Goal: Information Seeking & Learning: Learn about a topic

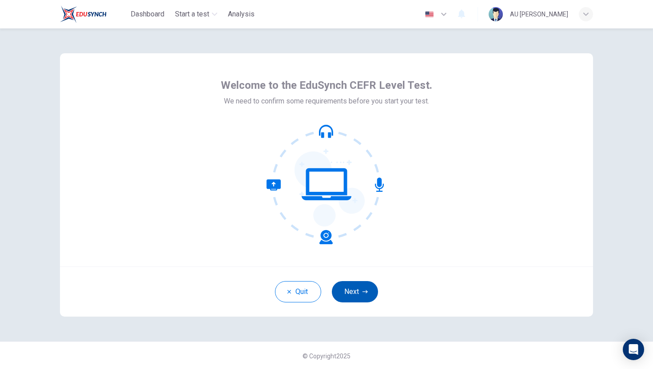
click at [364, 290] on icon "button" at bounding box center [364, 291] width 5 height 5
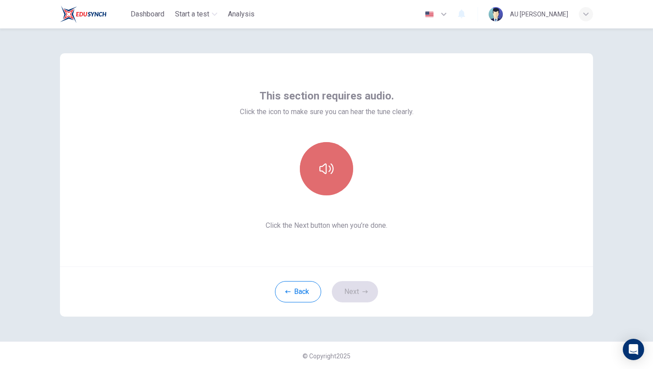
click at [326, 178] on button "button" at bounding box center [326, 168] width 53 height 53
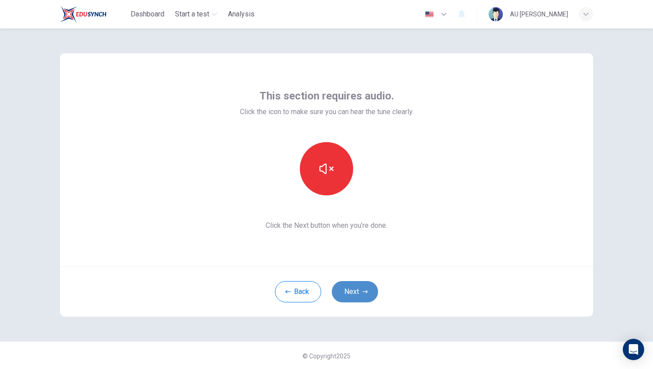
click at [355, 299] on button "Next" at bounding box center [355, 291] width 46 height 21
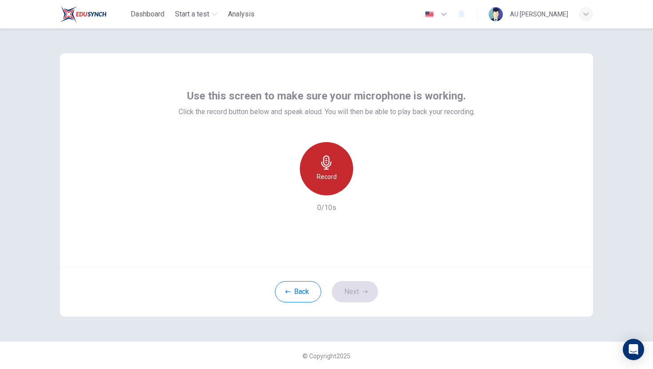
click at [332, 178] on h6 "Record" at bounding box center [327, 176] width 20 height 11
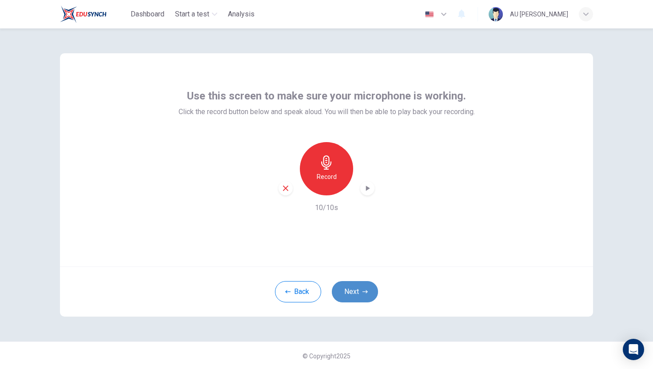
click at [357, 299] on button "Next" at bounding box center [355, 291] width 46 height 21
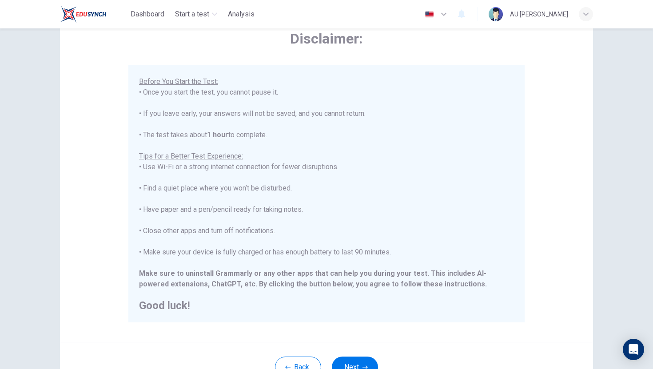
scroll to position [125, 0]
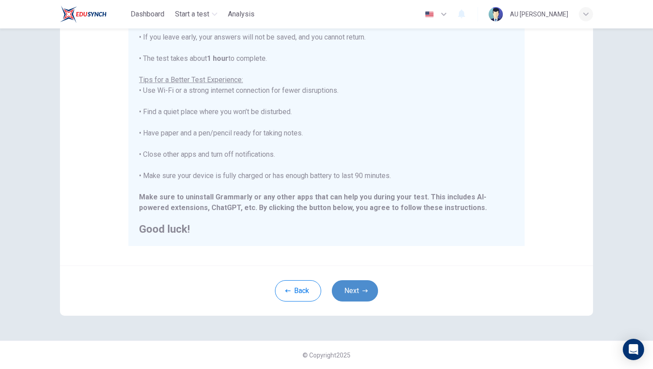
click at [348, 300] on button "Next" at bounding box center [355, 290] width 46 height 21
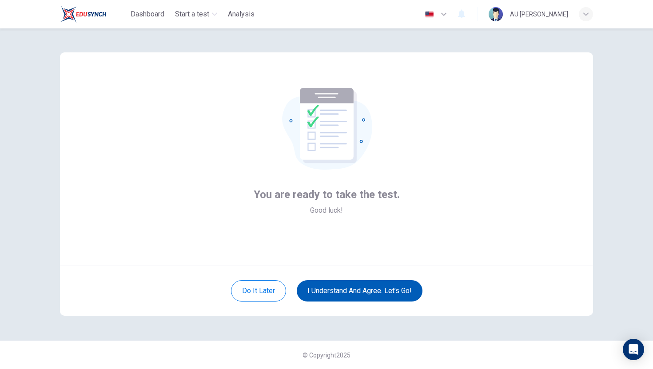
scroll to position [1, 0]
click at [344, 297] on button "I understand and agree. Let’s go!" at bounding box center [360, 290] width 126 height 21
click at [367, 287] on body "Dashboard Start a test Analysis English en ​ AU [PERSON_NAME] You are ready to …" at bounding box center [326, 184] width 653 height 369
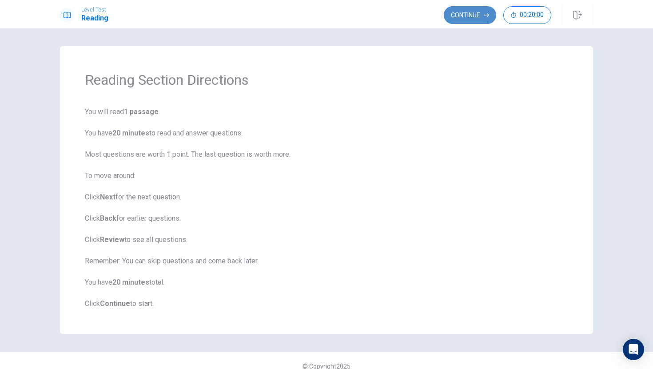
click at [450, 17] on button "Continue" at bounding box center [470, 15] width 52 height 18
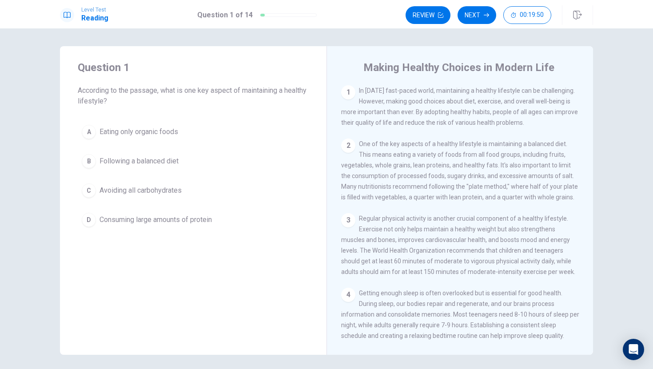
drag, startPoint x: 161, startPoint y: 91, endPoint x: 223, endPoint y: 89, distance: 62.6
click at [221, 90] on span "According to the passage, what is one key aspect of maintaining a healthy lifes…" at bounding box center [193, 95] width 231 height 21
drag, startPoint x: 223, startPoint y: 88, endPoint x: 233, endPoint y: 91, distance: 10.1
click at [228, 90] on span "According to the passage, what is one key aspect of maintaining a healthy lifes…" at bounding box center [193, 95] width 231 height 21
drag, startPoint x: 356, startPoint y: 111, endPoint x: 430, endPoint y: 116, distance: 73.9
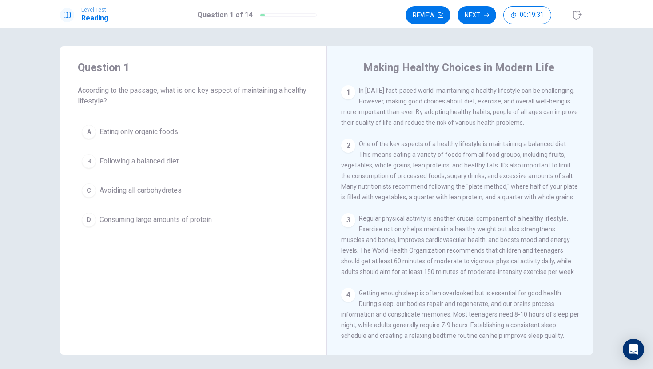
click at [433, 114] on span "In [DATE] fast-paced world, maintaining a healthy lifestyle can be challenging.…" at bounding box center [459, 106] width 237 height 39
click at [88, 152] on button "B Following a balanced diet" at bounding box center [193, 161] width 231 height 22
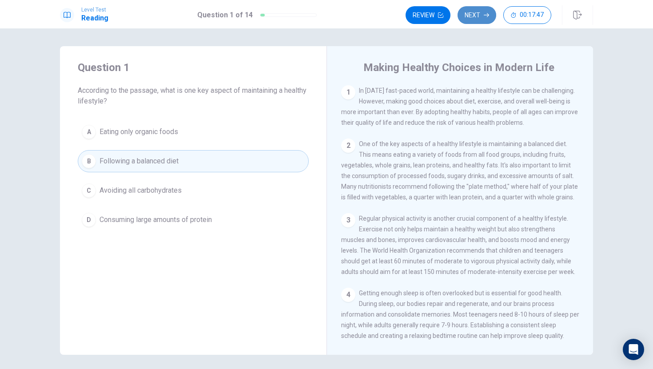
click at [467, 19] on button "Next" at bounding box center [476, 15] width 39 height 18
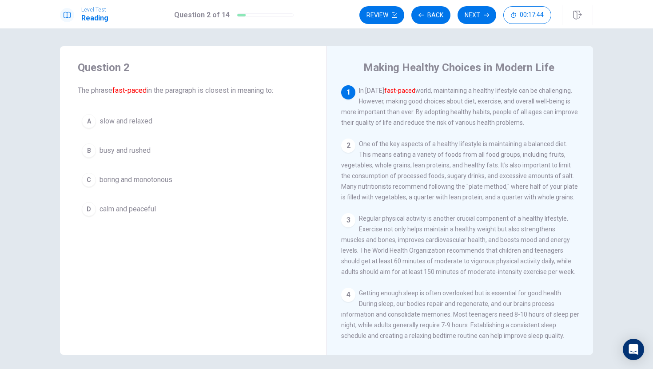
drag, startPoint x: 383, startPoint y: 89, endPoint x: 452, endPoint y: 110, distance: 71.8
click at [452, 104] on span "In [DATE] fast-paced world, maintaining a healthy lifestyle can be challenging.…" at bounding box center [459, 106] width 237 height 39
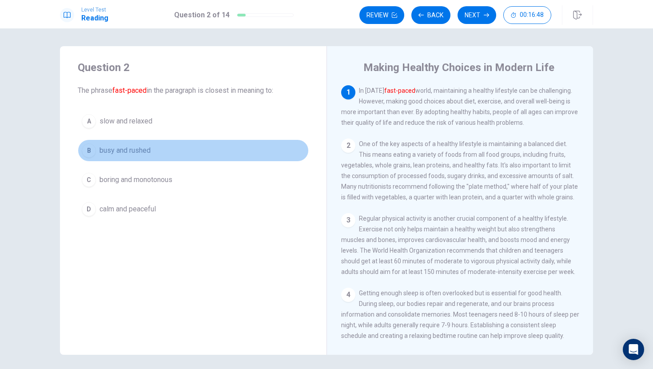
click at [132, 151] on span "busy and rushed" at bounding box center [124, 150] width 51 height 11
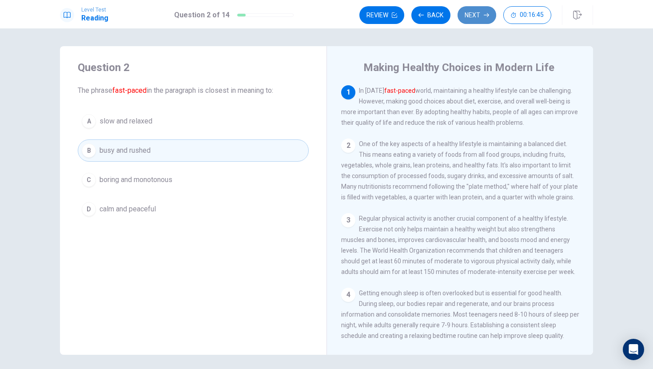
click at [463, 15] on button "Next" at bounding box center [476, 15] width 39 height 18
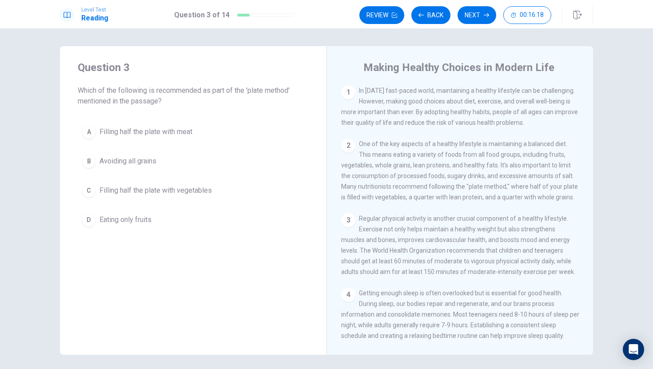
drag, startPoint x: 254, startPoint y: 89, endPoint x: 332, endPoint y: 99, distance: 78.8
click at [332, 99] on div "Question 3 Which of the following is recommended as part of the 'plate method' …" at bounding box center [326, 200] width 533 height 309
click at [167, 190] on span "Filling half the plate with vegetables" at bounding box center [155, 190] width 112 height 11
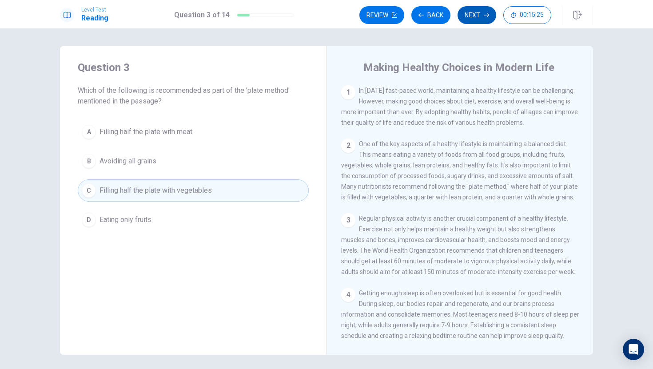
click at [472, 16] on button "Next" at bounding box center [476, 15] width 39 height 18
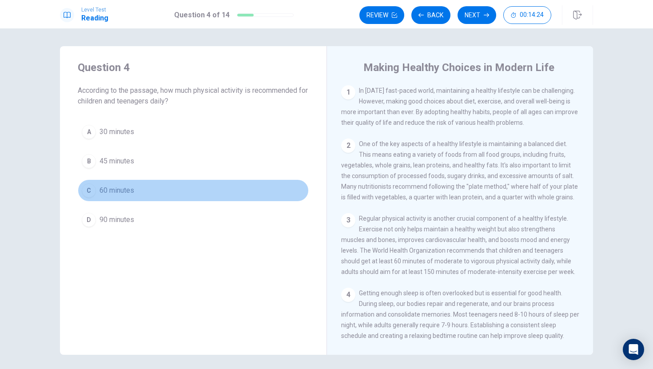
click at [99, 196] on button "C 60 minutes" at bounding box center [193, 190] width 231 height 22
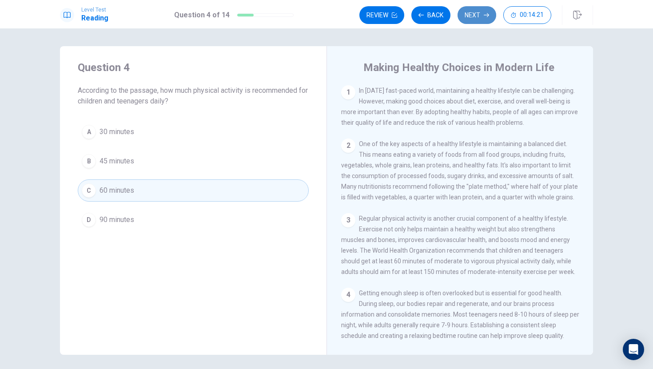
click at [481, 16] on button "Next" at bounding box center [476, 15] width 39 height 18
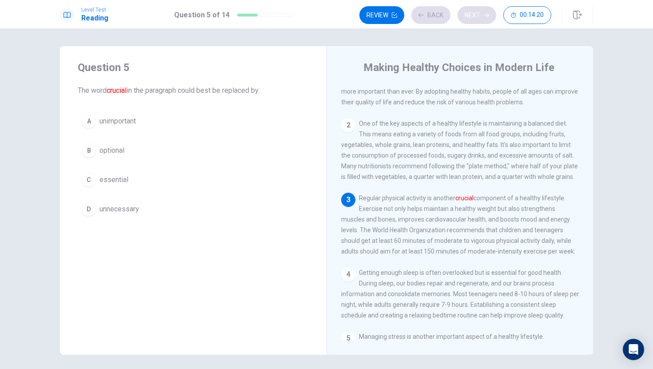
scroll to position [32, 0]
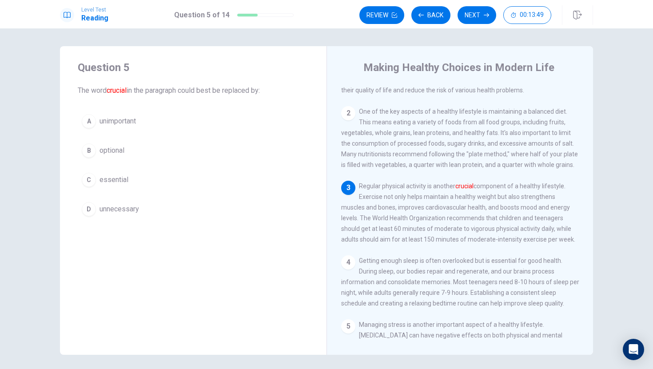
click at [108, 149] on span "optional" at bounding box center [111, 150] width 25 height 11
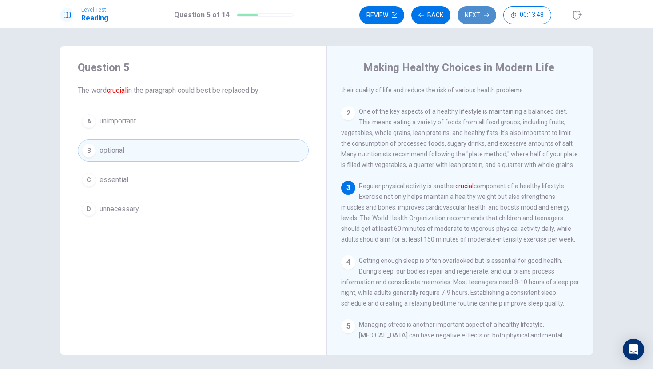
click at [479, 12] on button "Next" at bounding box center [476, 15] width 39 height 18
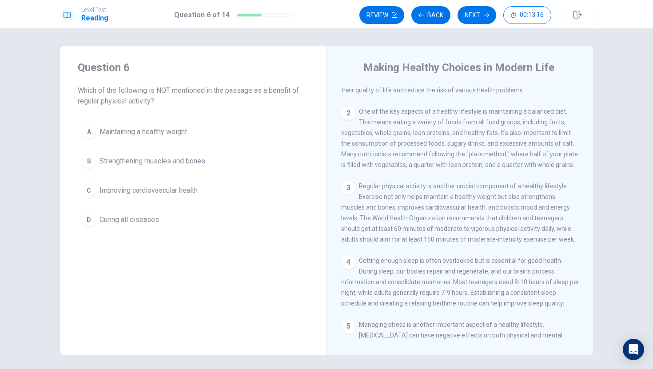
drag, startPoint x: 155, startPoint y: 91, endPoint x: 223, endPoint y: 81, distance: 68.2
click at [226, 82] on div "Question 6 Which of the following is NOT mentioned in the passage as a benefit …" at bounding box center [193, 83] width 231 height 46
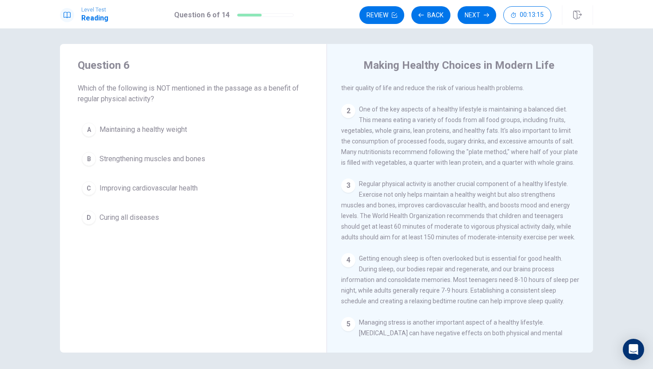
click at [222, 81] on div "Question 6 Which of the following is NOT mentioned in the passage as a benefit …" at bounding box center [193, 81] width 231 height 46
click at [220, 79] on div "Question 6 Which of the following is NOT mentioned in the passage as a benefit …" at bounding box center [193, 81] width 231 height 46
click at [220, 78] on div "Question 6 Which of the following is NOT mentioned in the passage as a benefit …" at bounding box center [193, 81] width 231 height 46
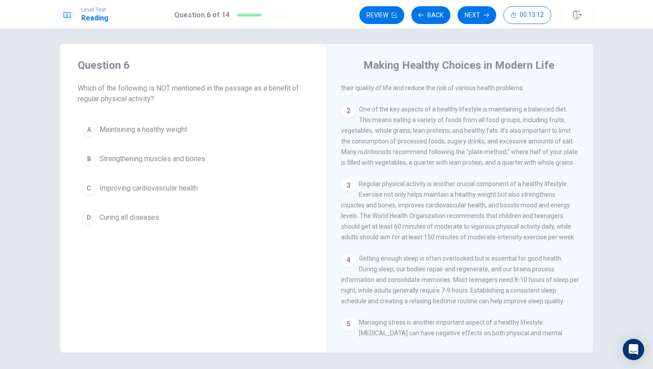
click at [162, 184] on span "Improving cardiovascular health" at bounding box center [148, 188] width 98 height 11
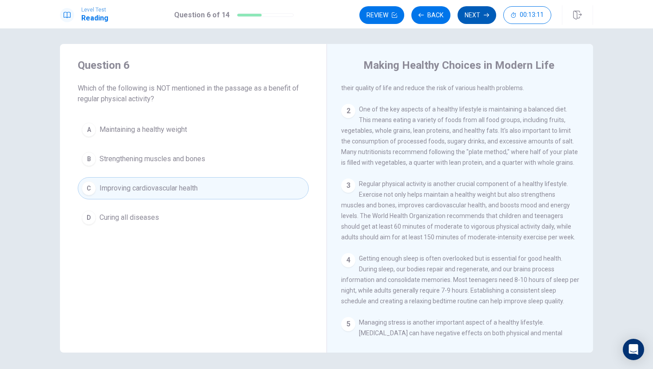
click at [467, 17] on button "Next" at bounding box center [476, 15] width 39 height 18
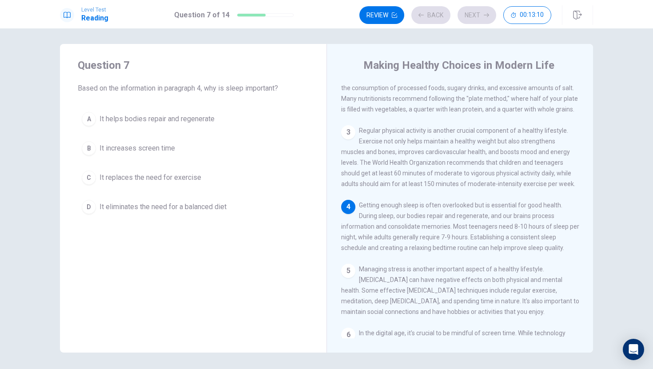
scroll to position [99, 0]
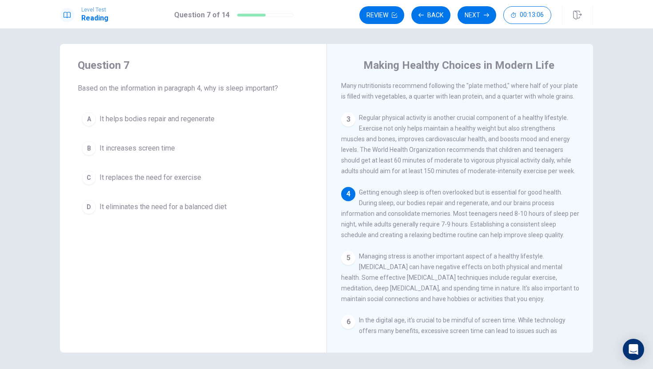
drag, startPoint x: 482, startPoint y: 252, endPoint x: 482, endPoint y: 219, distance: 32.9
click at [487, 228] on div "1 In [DATE] fast-paced world, maintaining a healthy lifestyle can be challengin…" at bounding box center [466, 210] width 250 height 255
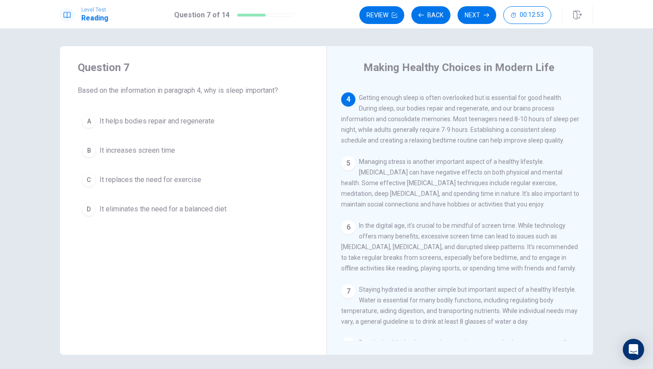
scroll to position [178, 0]
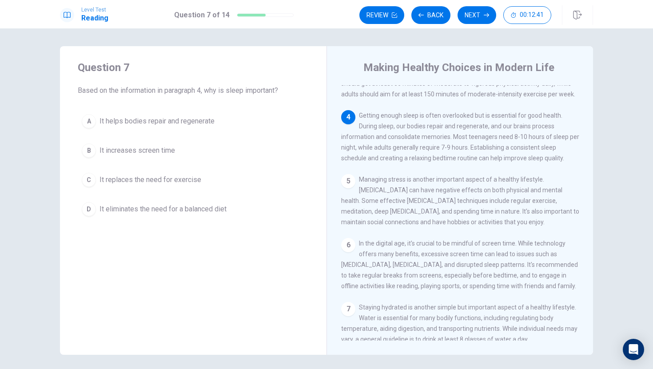
click at [184, 119] on span "It helps bodies repair and regenerate" at bounding box center [156, 121] width 115 height 11
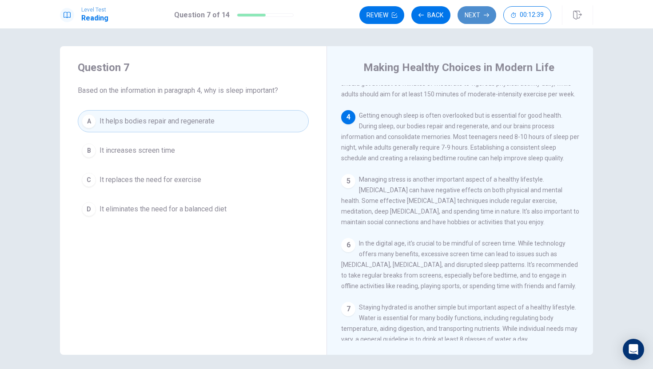
click at [487, 20] on button "Next" at bounding box center [476, 15] width 39 height 18
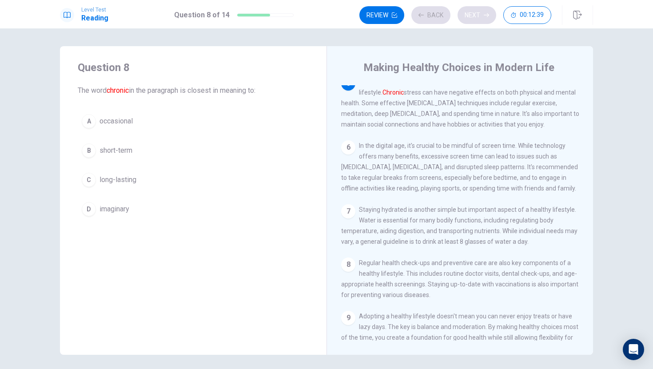
scroll to position [276, 0]
drag, startPoint x: 436, startPoint y: 103, endPoint x: 490, endPoint y: 102, distance: 53.7
click at [490, 102] on span "Managing stress is another important aspect of a healthy lifestyle. [MEDICAL_DA…" at bounding box center [460, 103] width 238 height 50
drag, startPoint x: 466, startPoint y: 90, endPoint x: 503, endPoint y: 239, distance: 153.7
click at [503, 239] on div "1 In [DATE] fast-paced world, maintaining a healthy lifestyle can be challengin…" at bounding box center [466, 212] width 250 height 255
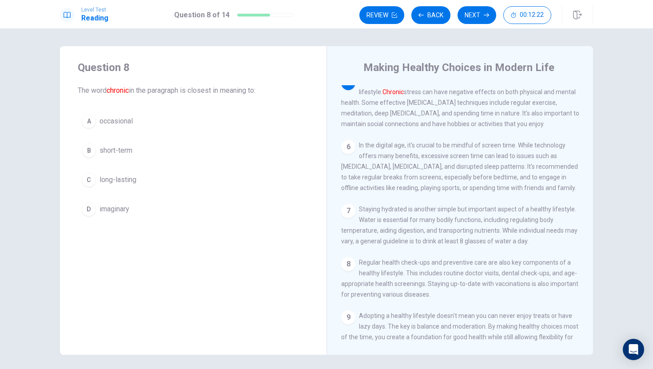
drag, startPoint x: 575, startPoint y: 268, endPoint x: 581, endPoint y: 169, distance: 99.6
click at [581, 169] on div "1 In [DATE] fast-paced world, maintaining a healthy lifestyle can be challengin…" at bounding box center [466, 212] width 250 height 255
click at [562, 172] on div "6 In the digital age, it's crucial to be mindful of screen time. While technolo…" at bounding box center [460, 166] width 238 height 53
click at [563, 172] on div "6 In the digital age, it's crucial to be mindful of screen time. While technolo…" at bounding box center [460, 166] width 238 height 53
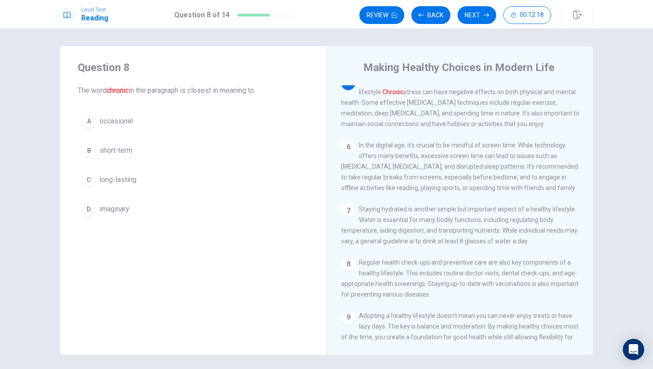
click at [563, 172] on div "6 In the digital age, it's crucial to be mindful of screen time. While technolo…" at bounding box center [460, 166] width 238 height 53
click at [91, 180] on div "C" at bounding box center [89, 180] width 14 height 14
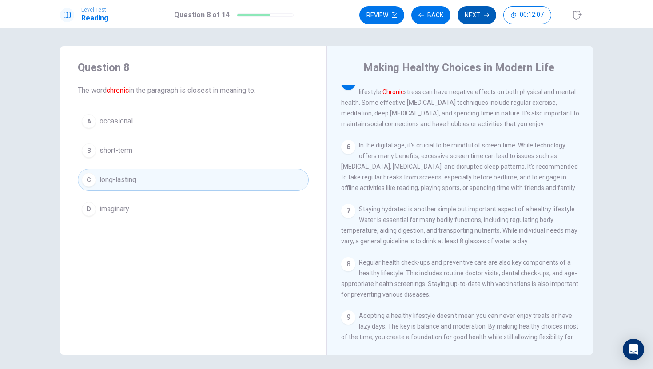
click at [476, 21] on button "Next" at bounding box center [476, 15] width 39 height 18
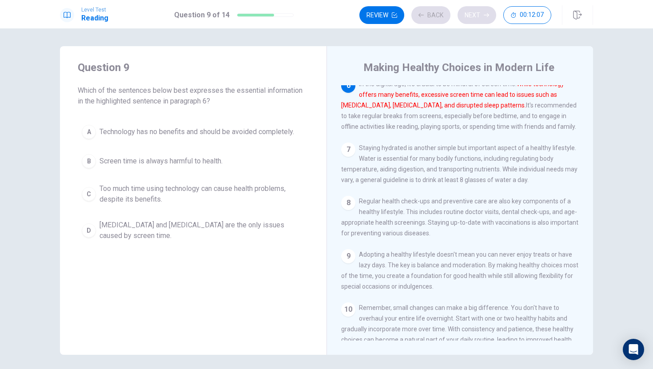
scroll to position [342, 0]
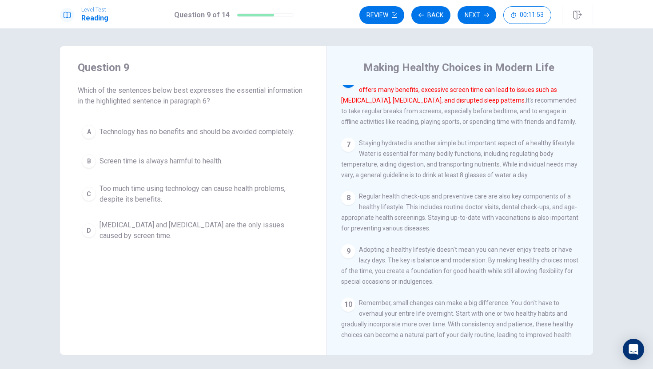
drag, startPoint x: 515, startPoint y: 91, endPoint x: 546, endPoint y: 97, distance: 32.0
click at [547, 97] on div "6 In the digital age, it's crucial to be mindful of screen time. While technolo…" at bounding box center [460, 100] width 238 height 53
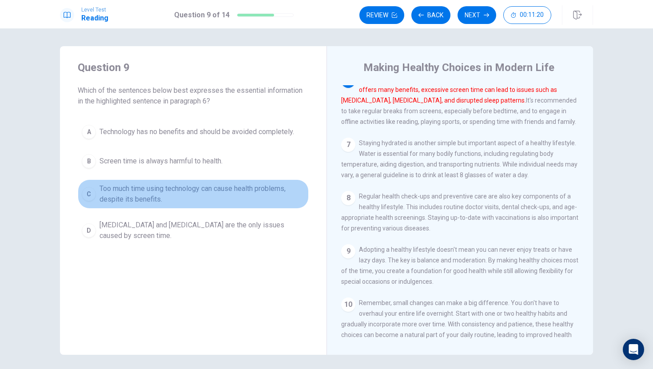
click at [247, 196] on span "Too much time using technology can cause health problems, despite its benefits." at bounding box center [201, 193] width 205 height 21
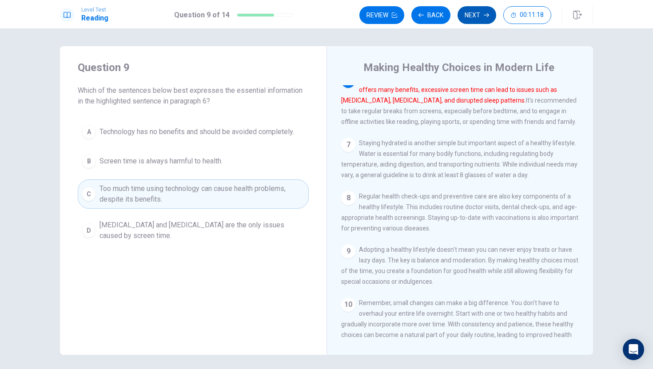
click at [476, 21] on button "Next" at bounding box center [476, 15] width 39 height 18
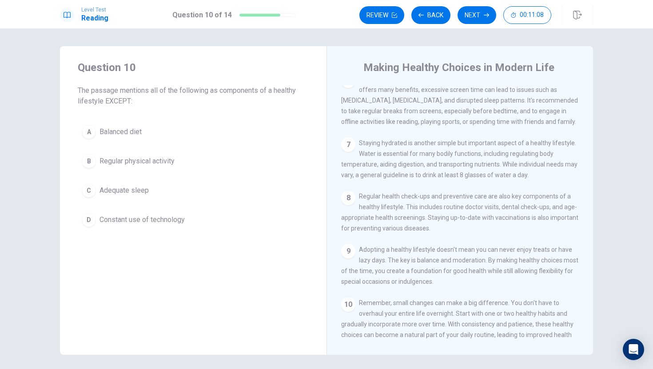
click at [538, 180] on div "7 [MEDICAL_DATA] is another simple but important aspect of a healthy lifestyle.…" at bounding box center [460, 159] width 238 height 43
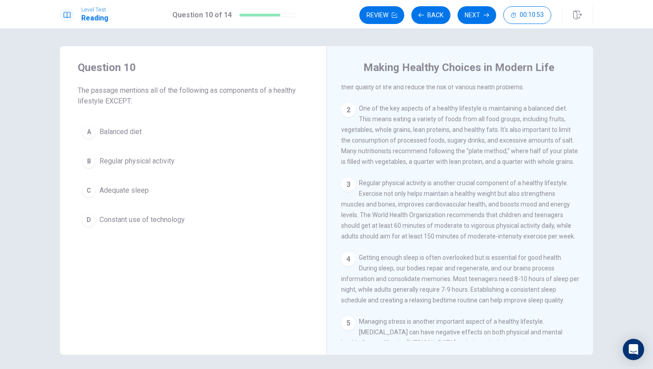
scroll to position [53, 0]
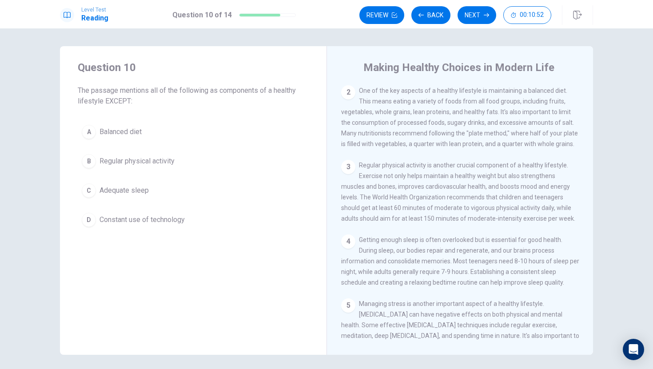
click at [652, 173] on div "Question 10 The passage mentions all of the following as components of a health…" at bounding box center [326, 198] width 653 height 341
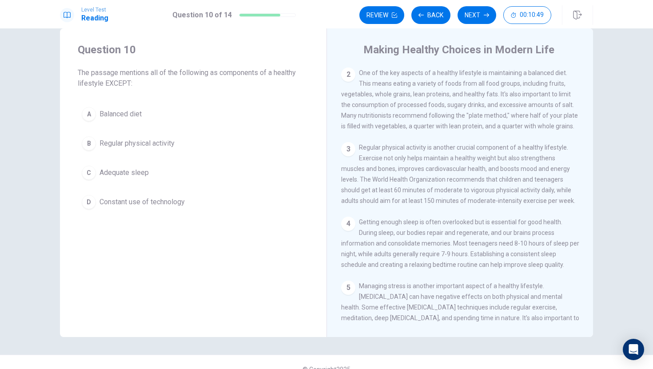
scroll to position [0, 0]
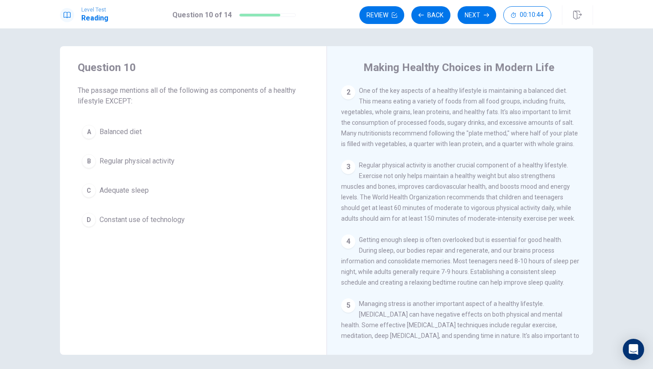
click at [138, 186] on span "Adequate sleep" at bounding box center [123, 190] width 49 height 11
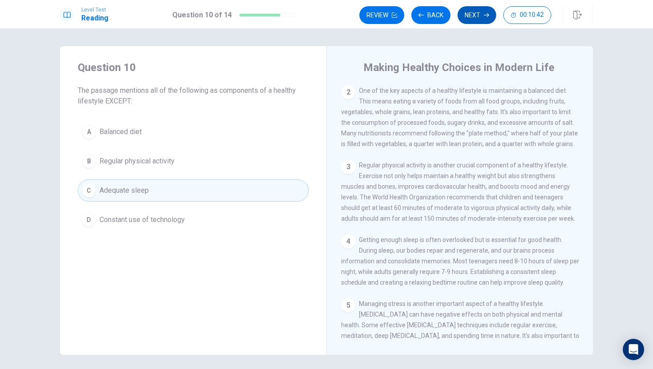
click at [482, 16] on button "Next" at bounding box center [476, 15] width 39 height 18
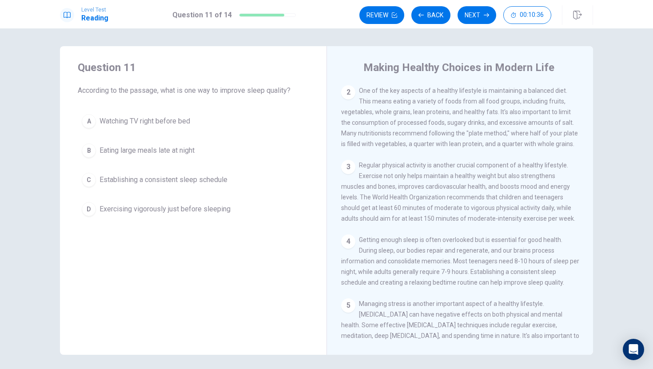
click at [195, 181] on span "Establishing a consistent sleep schedule" at bounding box center [163, 179] width 128 height 11
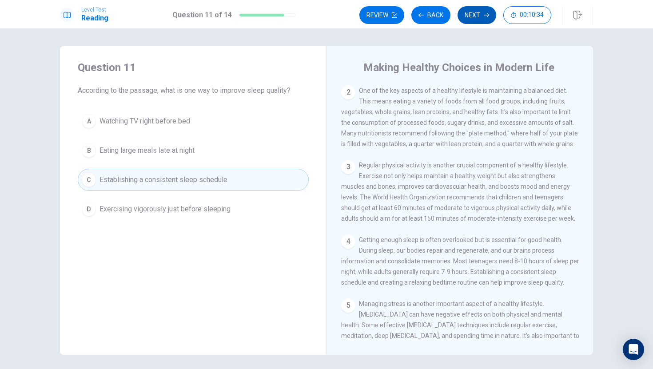
click at [482, 19] on button "Next" at bounding box center [476, 15] width 39 height 18
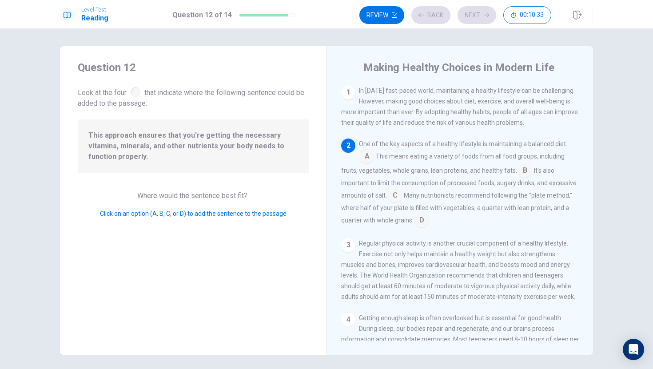
scroll to position [55, 0]
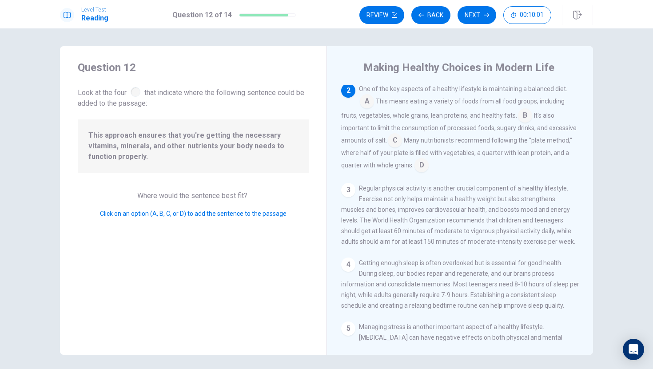
click at [519, 115] on input at bounding box center [525, 116] width 14 height 14
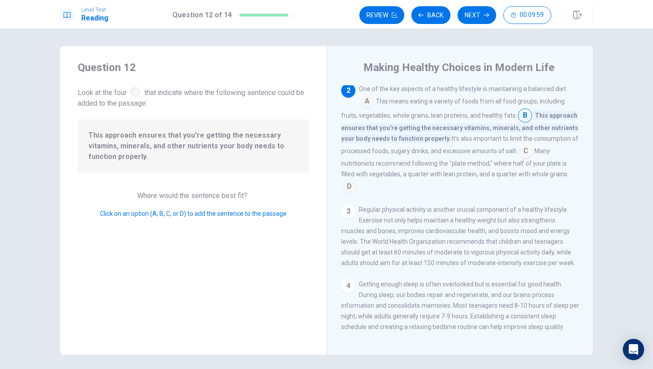
click at [520, 113] on input at bounding box center [525, 116] width 14 height 14
click at [525, 150] on input at bounding box center [525, 152] width 14 height 14
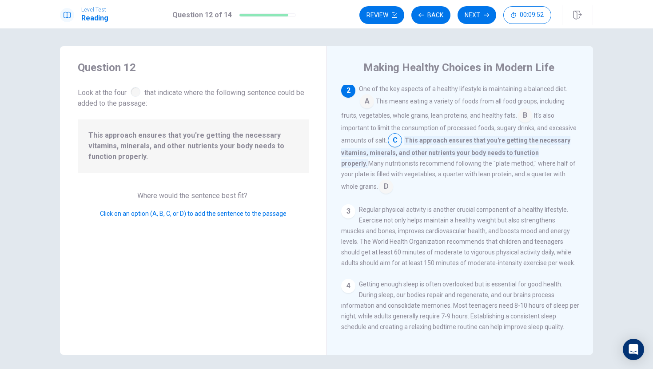
click at [520, 123] on input at bounding box center [525, 116] width 14 height 14
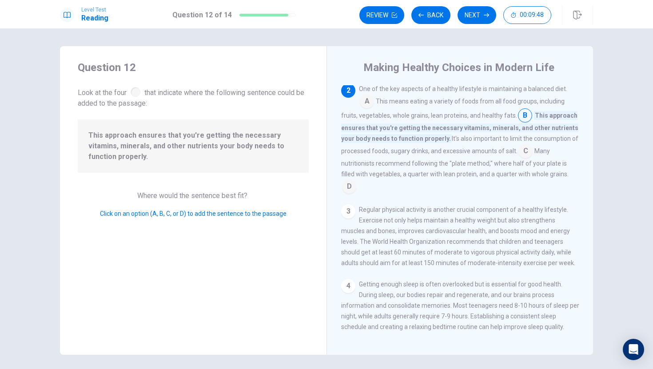
drag, startPoint x: 458, startPoint y: 129, endPoint x: 490, endPoint y: 129, distance: 31.5
click at [490, 129] on span "This approach ensures that you're getting the necessary vitamins, minerals, and…" at bounding box center [459, 127] width 237 height 32
click at [470, 18] on button "Next" at bounding box center [476, 15] width 39 height 18
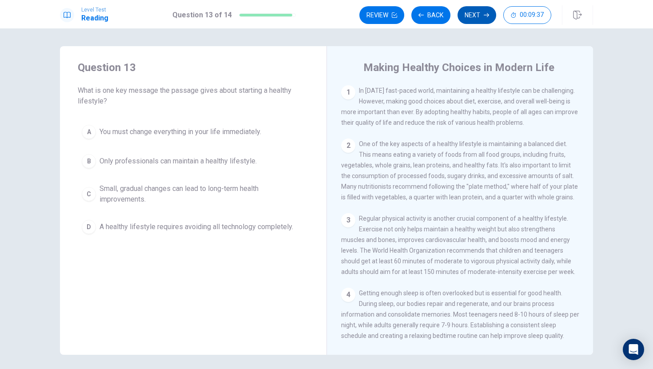
click at [475, 14] on button "Next" at bounding box center [476, 15] width 39 height 18
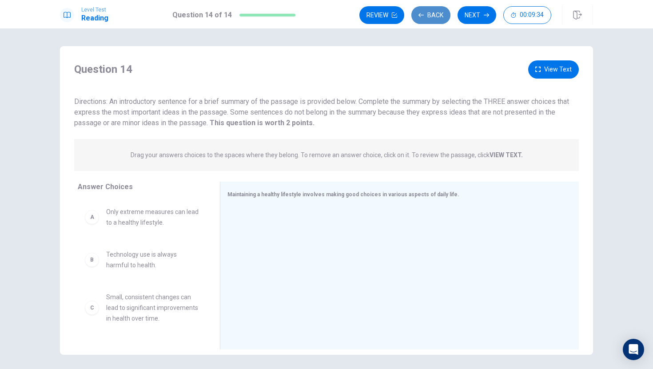
click at [424, 16] on button "Back" at bounding box center [430, 15] width 39 height 18
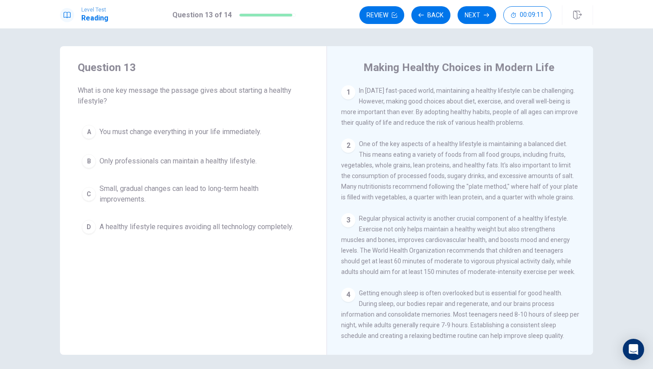
click at [191, 185] on span "Small, gradual changes can lead to long-term health improvements." at bounding box center [201, 193] width 205 height 21
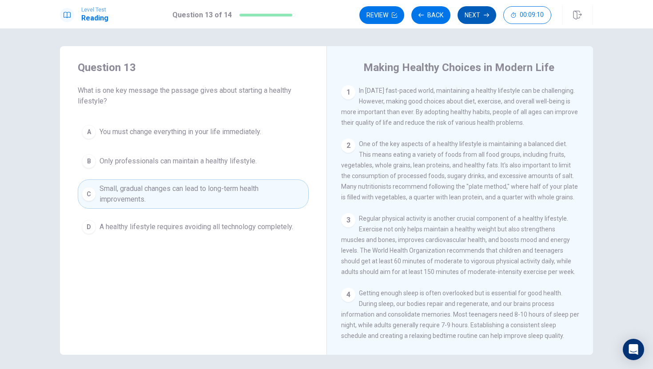
click at [474, 20] on button "Next" at bounding box center [476, 15] width 39 height 18
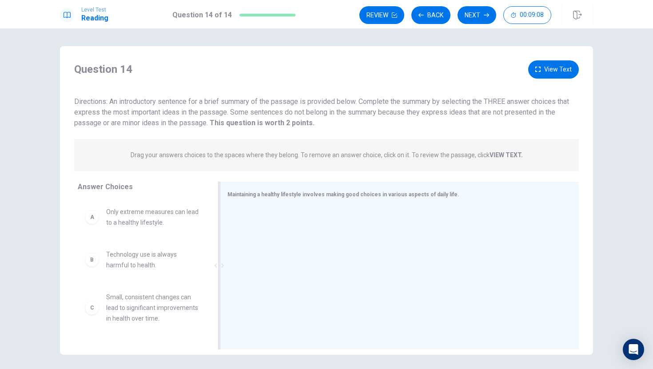
scroll to position [32, 0]
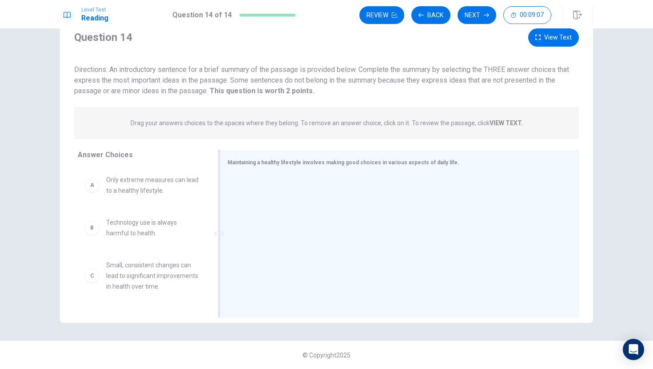
click at [309, 197] on div at bounding box center [395, 234] width 337 height 119
click at [158, 186] on span "Only extreme measures can lead to a healthy lifestyle." at bounding box center [152, 184] width 92 height 21
click at [93, 181] on div "A" at bounding box center [92, 185] width 14 height 14
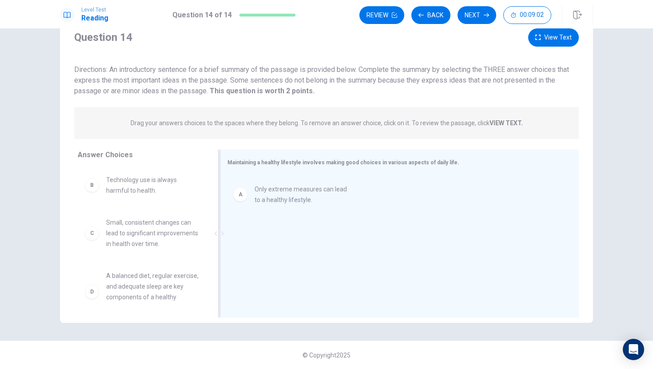
drag, startPoint x: 93, startPoint y: 182, endPoint x: 245, endPoint y: 190, distance: 151.7
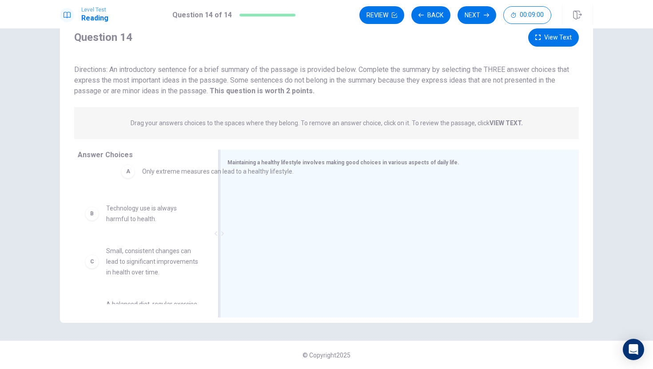
drag, startPoint x: 245, startPoint y: 190, endPoint x: 120, endPoint y: 177, distance: 125.5
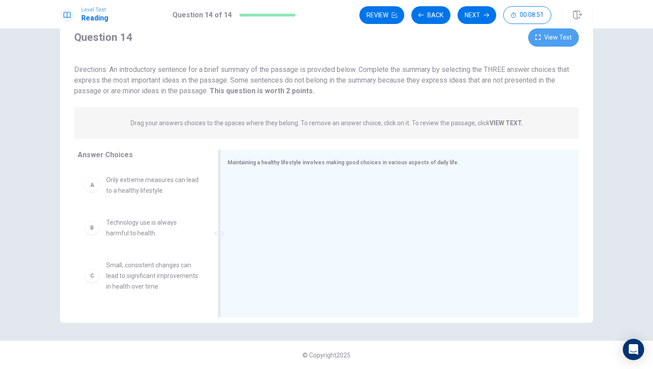
click at [539, 42] on button "View Text" at bounding box center [553, 37] width 51 height 18
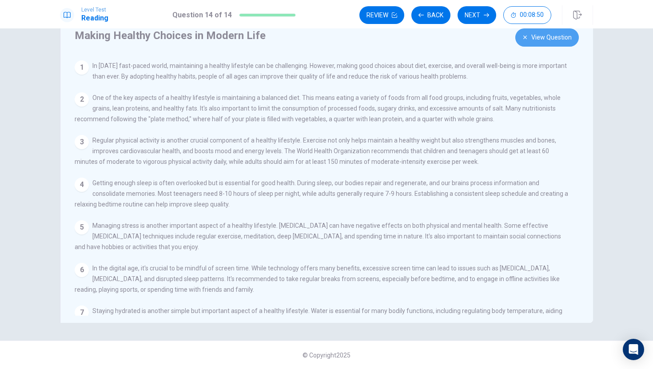
click at [540, 44] on button "View Question" at bounding box center [546, 37] width 63 height 18
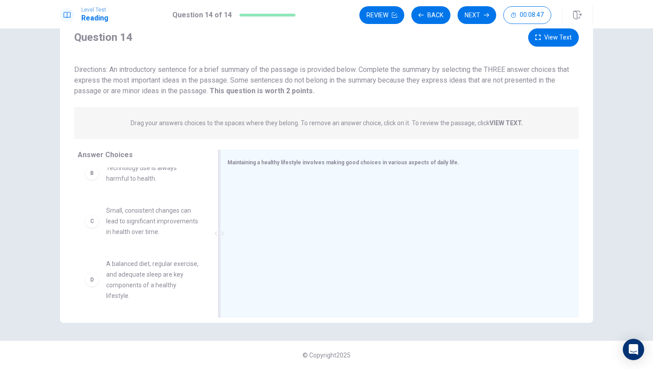
scroll to position [0, 0]
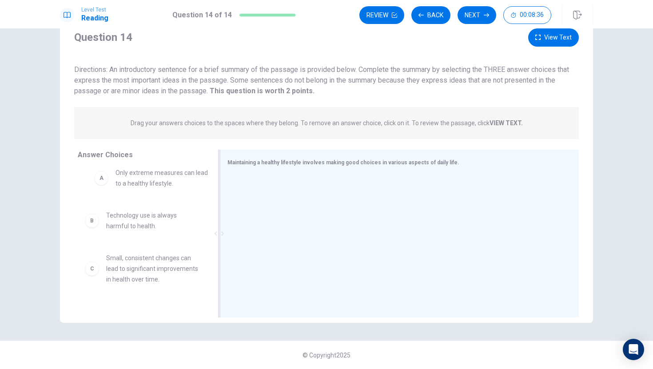
drag, startPoint x: 148, startPoint y: 194, endPoint x: 149, endPoint y: 186, distance: 7.7
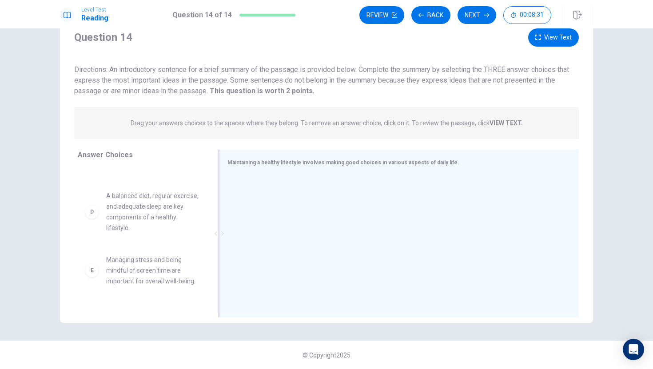
scroll to position [114, 0]
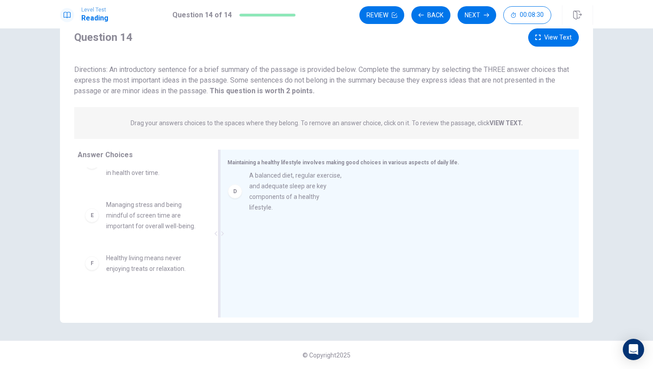
drag, startPoint x: 155, startPoint y: 219, endPoint x: 294, endPoint y: 186, distance: 143.1
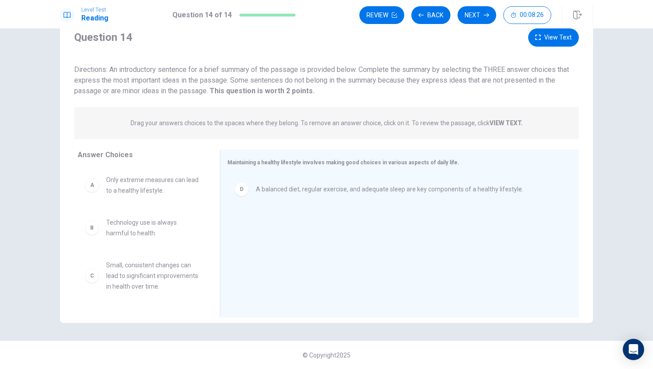
scroll to position [0, 0]
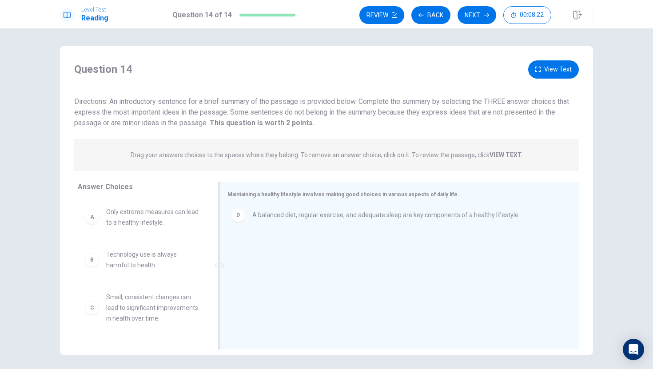
drag, startPoint x: 297, startPoint y: 224, endPoint x: 289, endPoint y: 218, distance: 10.4
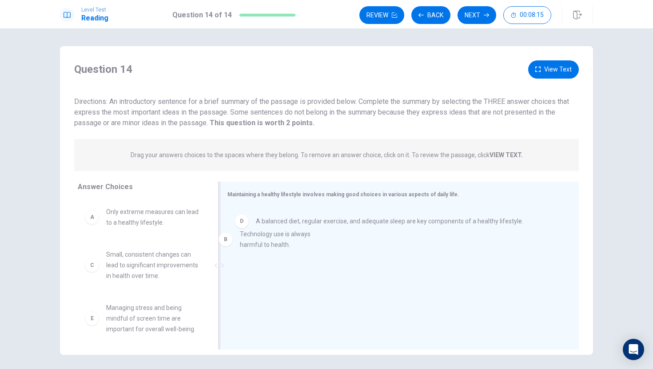
drag, startPoint x: 112, startPoint y: 265, endPoint x: 233, endPoint y: 245, distance: 122.4
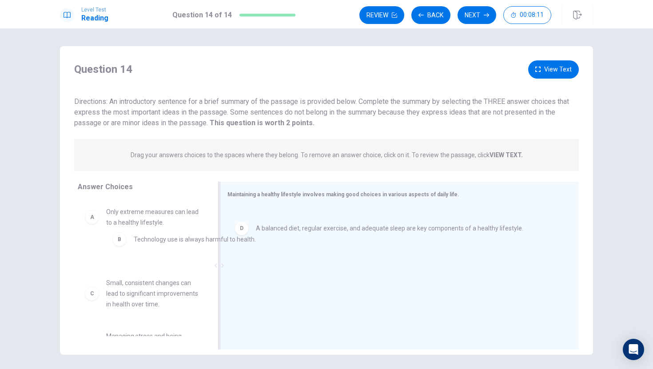
drag, startPoint x: 255, startPoint y: 226, endPoint x: 127, endPoint y: 244, distance: 129.6
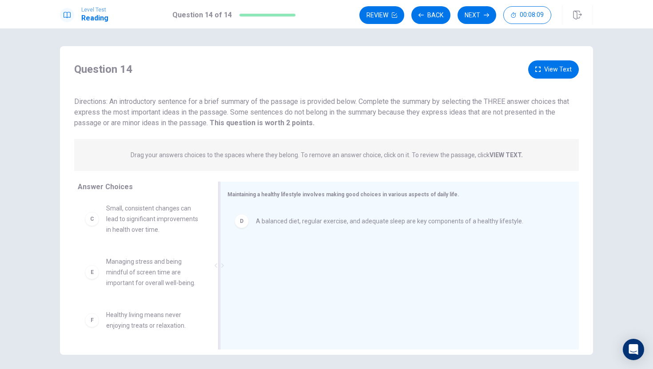
scroll to position [91, 0]
drag, startPoint x: 153, startPoint y: 320, endPoint x: 136, endPoint y: 324, distance: 17.9
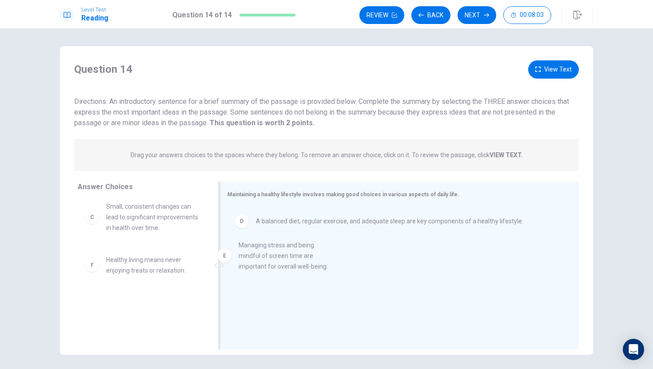
drag, startPoint x: 140, startPoint y: 276, endPoint x: 274, endPoint y: 260, distance: 135.5
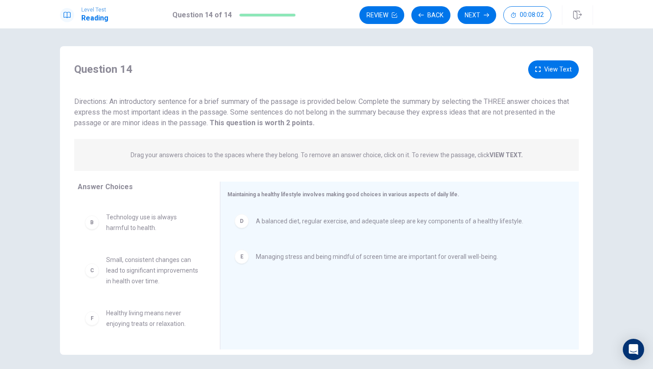
scroll to position [37, 0]
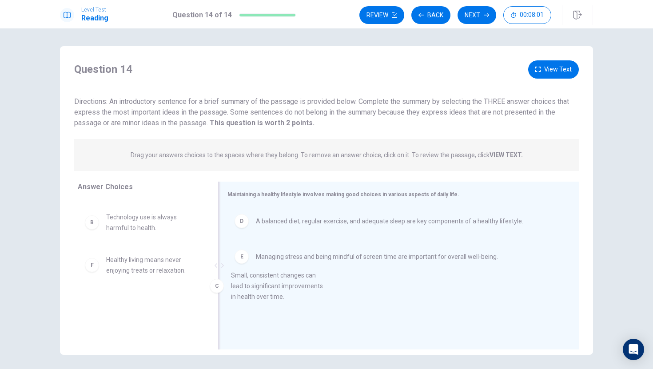
drag, startPoint x: 140, startPoint y: 277, endPoint x: 266, endPoint y: 292, distance: 127.4
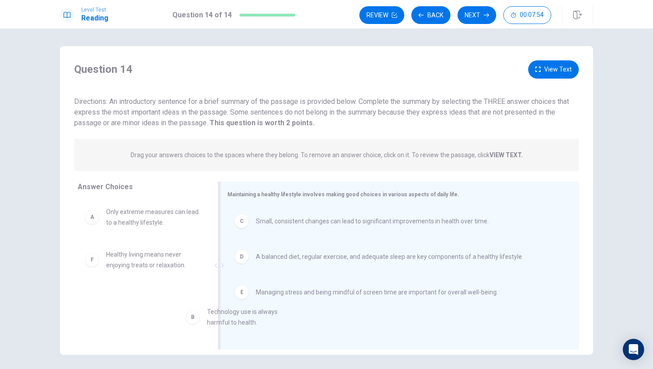
drag, startPoint x: 140, startPoint y: 265, endPoint x: 243, endPoint y: 322, distance: 118.2
drag, startPoint x: 109, startPoint y: 263, endPoint x: 276, endPoint y: 331, distance: 180.6
drag, startPoint x: 135, startPoint y: 261, endPoint x: 236, endPoint y: 311, distance: 113.0
drag, startPoint x: 146, startPoint y: 259, endPoint x: 303, endPoint y: 321, distance: 169.2
drag, startPoint x: 147, startPoint y: 266, endPoint x: 302, endPoint y: 331, distance: 168.0
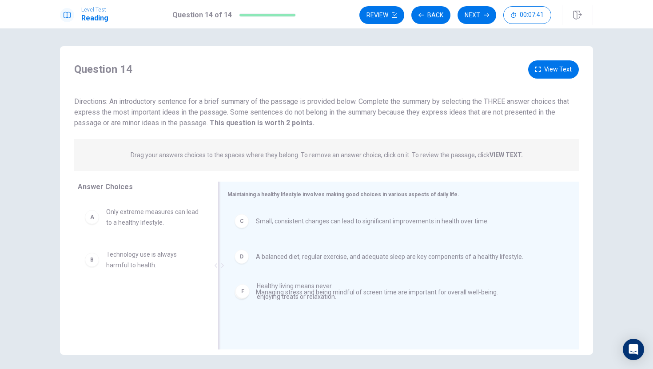
drag, startPoint x: 158, startPoint y: 305, endPoint x: 317, endPoint y: 293, distance: 158.9
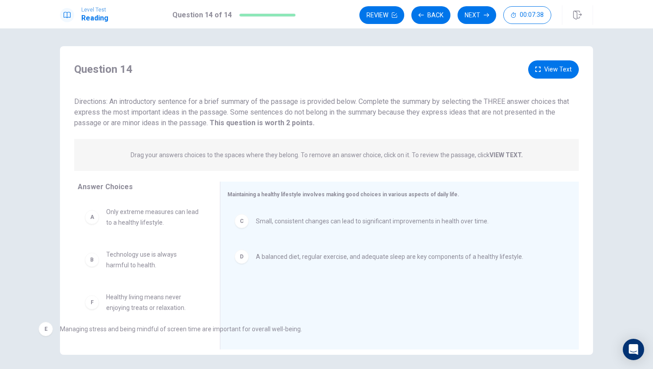
drag, startPoint x: 296, startPoint y: 293, endPoint x: 106, endPoint y: 330, distance: 193.1
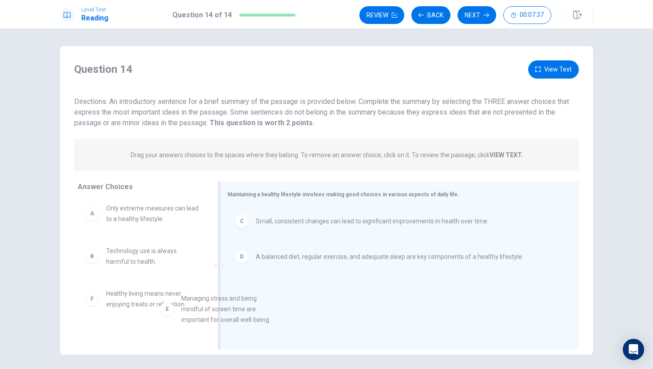
scroll to position [5, 0]
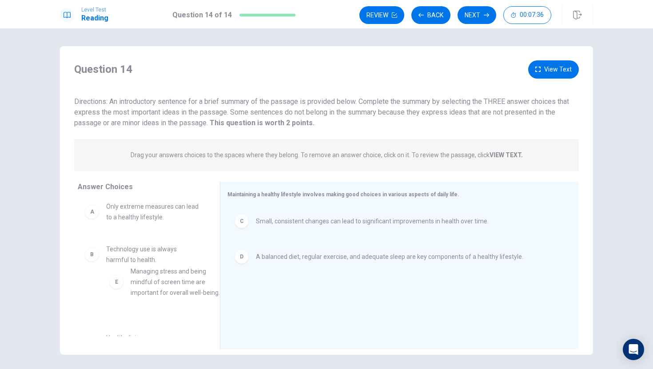
drag, startPoint x: 122, startPoint y: 297, endPoint x: 149, endPoint y: 271, distance: 37.7
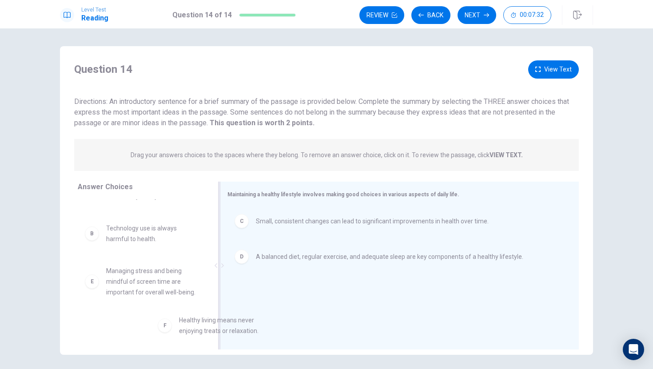
scroll to position [27, 0]
drag, startPoint x: 165, startPoint y: 325, endPoint x: 313, endPoint y: 285, distance: 153.8
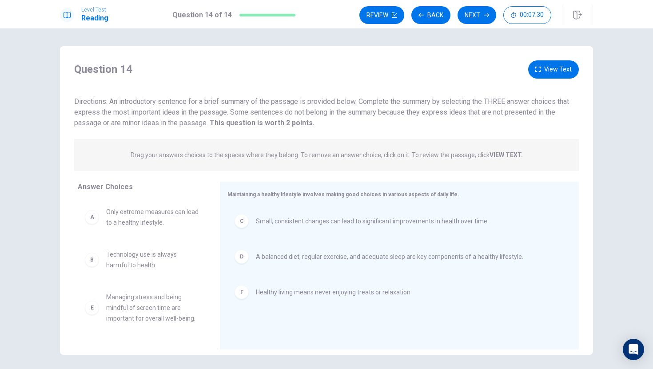
scroll to position [0, 0]
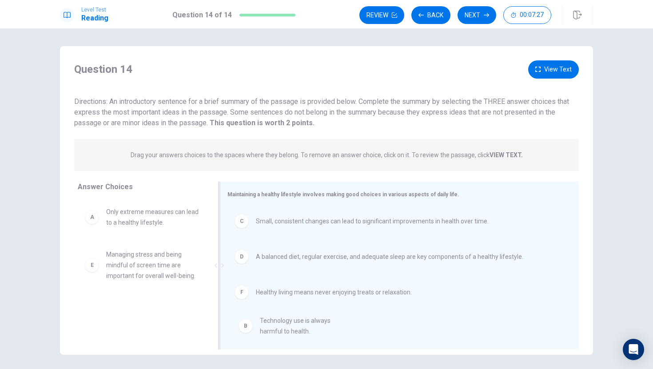
drag, startPoint x: 144, startPoint y: 263, endPoint x: 301, endPoint y: 329, distance: 170.5
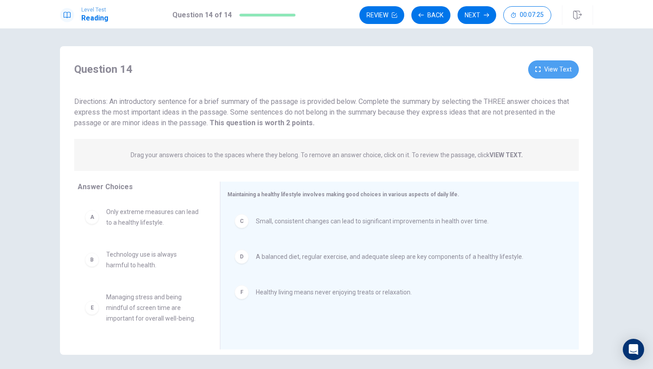
click at [556, 67] on button "View Text" at bounding box center [553, 69] width 51 height 18
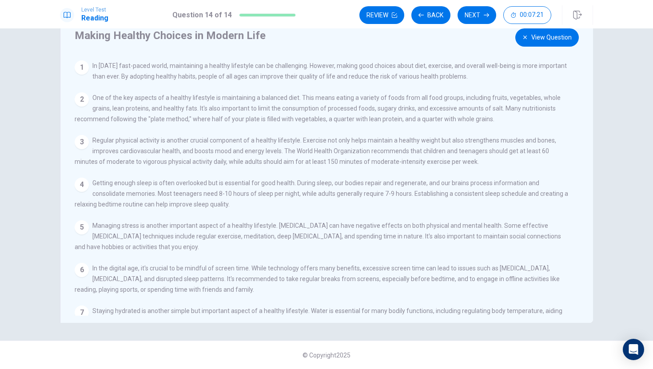
click at [543, 24] on div "Review Back Next 00:07:21" at bounding box center [476, 15] width 234 height 20
click at [548, 36] on button "View Question" at bounding box center [546, 37] width 63 height 18
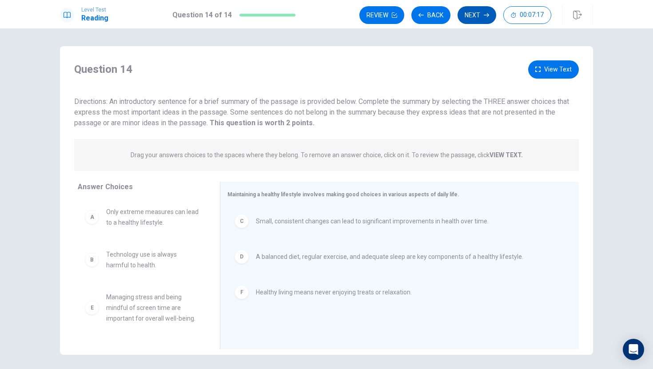
drag, startPoint x: 468, startPoint y: 30, endPoint x: 469, endPoint y: 24, distance: 6.7
click at [468, 28] on div "Level Test Reading Question 14 of 14 Review Back Next 00:07:17 Question 14 of 1…" at bounding box center [326, 184] width 653 height 369
click at [469, 21] on button "Next" at bounding box center [476, 15] width 39 height 18
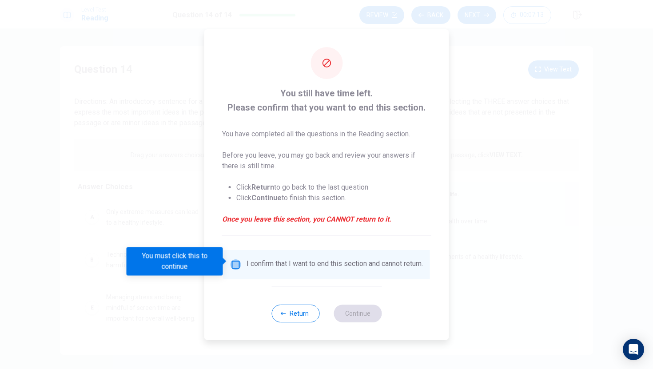
click at [234, 263] on input "You must click this to continue" at bounding box center [235, 264] width 11 height 11
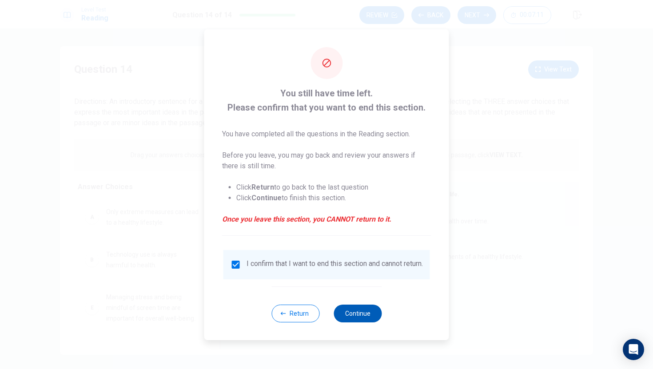
click at [368, 320] on button "Continue" at bounding box center [357, 314] width 48 height 18
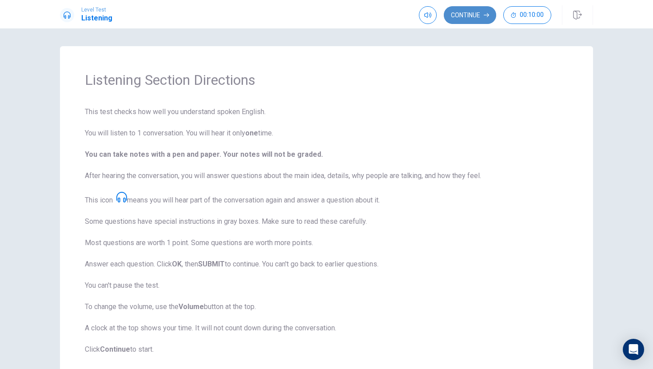
click at [475, 21] on button "Continue" at bounding box center [470, 15] width 52 height 18
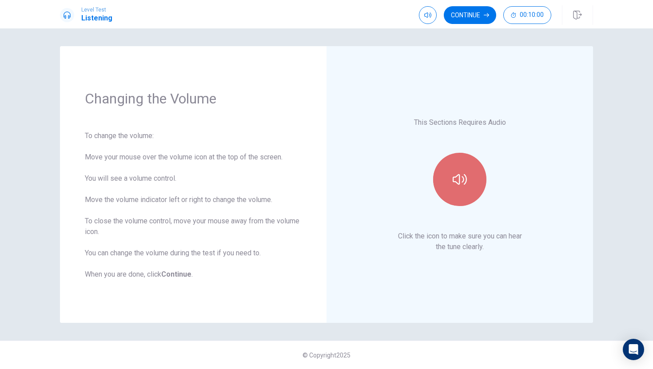
click at [457, 175] on icon "button" at bounding box center [459, 179] width 14 height 11
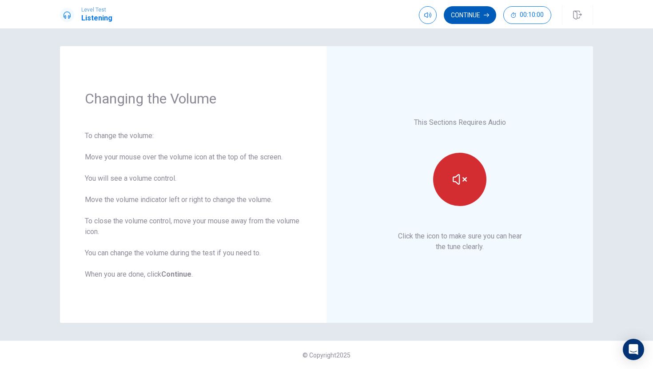
click at [468, 15] on button "Continue" at bounding box center [470, 15] width 52 height 18
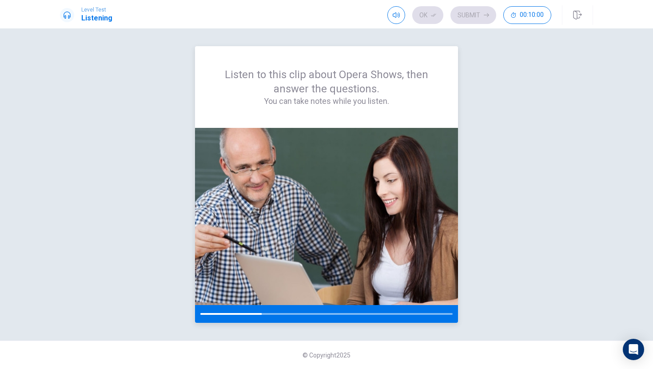
click at [254, 312] on div at bounding box center [326, 314] width 263 height 18
drag, startPoint x: 250, startPoint y: 312, endPoint x: 262, endPoint y: 131, distance: 182.0
click at [262, 131] on div at bounding box center [326, 225] width 263 height 195
click at [328, 110] on div "Listen to this clip about Opera Shows, then answer the questions. You can take …" at bounding box center [326, 87] width 263 height 82
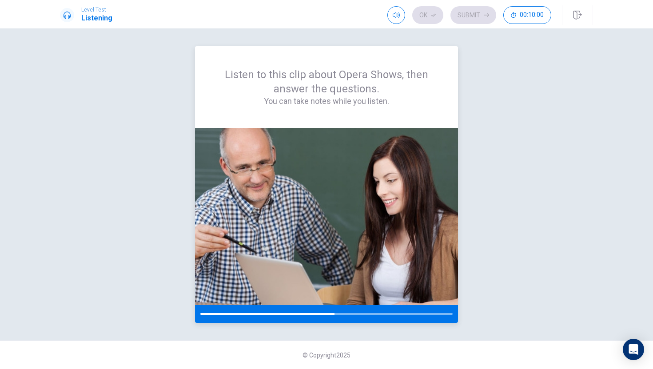
click at [328, 110] on div "Listen to this clip about Opera Shows, then answer the questions. You can take …" at bounding box center [326, 87] width 263 height 82
drag, startPoint x: 235, startPoint y: 75, endPoint x: 504, endPoint y: 58, distance: 270.0
click at [505, 58] on div "Listen to this clip about Opera Shows, then answer the questions. You can take …" at bounding box center [326, 184] width 533 height 277
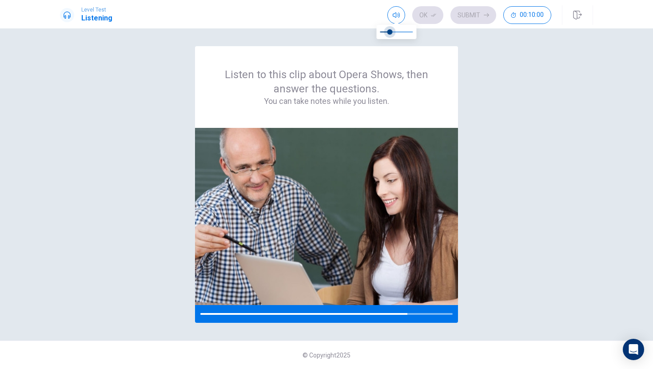
type input "1"
drag, startPoint x: 412, startPoint y: 29, endPoint x: 393, endPoint y: 17, distance: 21.8
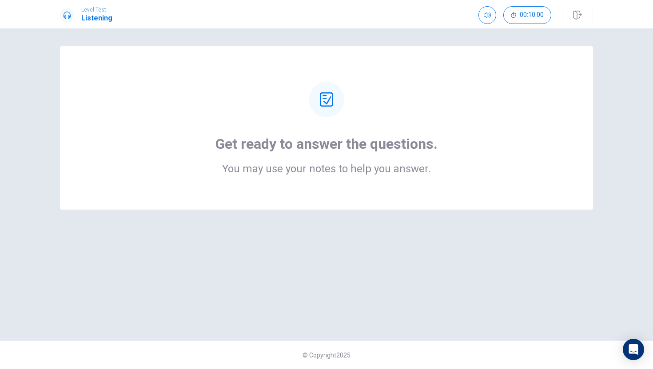
click at [324, 106] on icon at bounding box center [326, 99] width 13 height 14
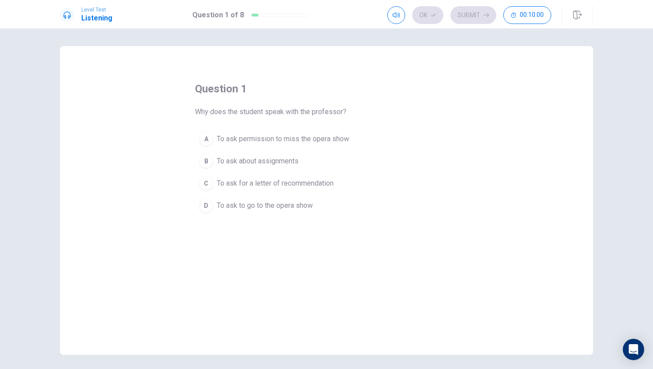
drag, startPoint x: 421, startPoint y: 141, endPoint x: 327, endPoint y: 107, distance: 99.7
click at [191, 111] on div "question 1 Why does the student speak with the professor? A To ask permission t…" at bounding box center [326, 200] width 533 height 309
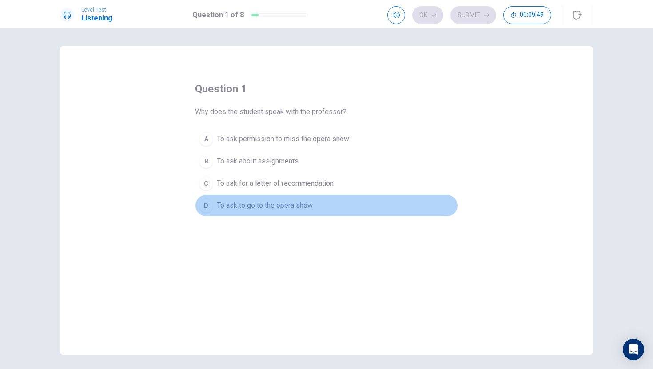
click at [210, 208] on div "D" at bounding box center [206, 205] width 14 height 14
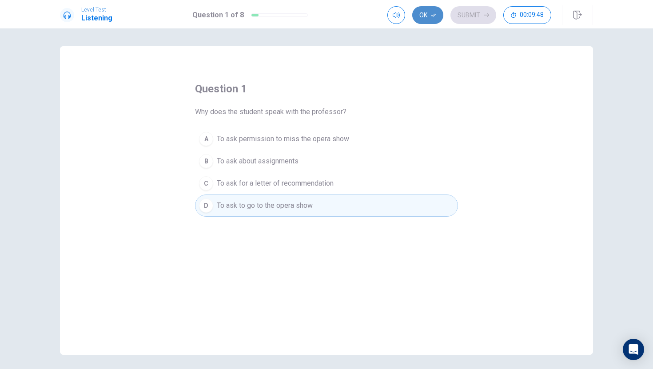
click at [425, 12] on button "Ok" at bounding box center [427, 15] width 31 height 18
click at [416, 18] on div "Ok Submit 00:09:39" at bounding box center [469, 15] width 164 height 18
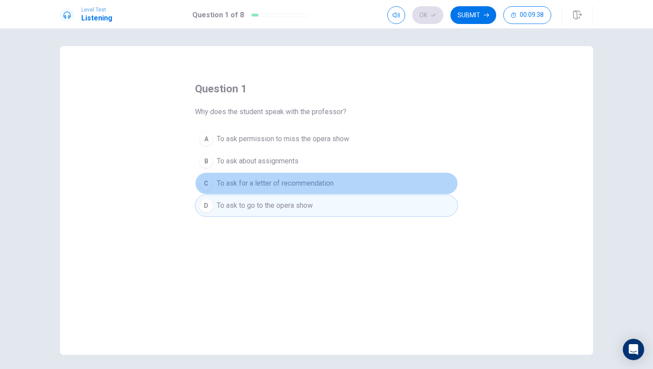
click at [330, 181] on span "To ask for a letter of recommendation" at bounding box center [275, 183] width 117 height 11
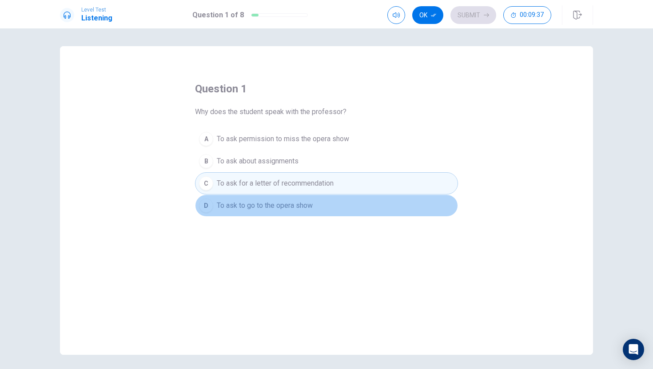
click at [325, 200] on button "D To ask to go to the opera show" at bounding box center [326, 205] width 263 height 22
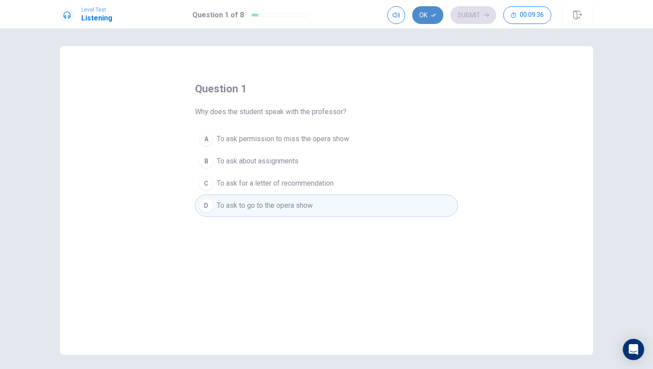
click at [430, 17] on button "Ok" at bounding box center [427, 15] width 31 height 18
click at [468, 20] on button "Submit" at bounding box center [473, 15] width 46 height 18
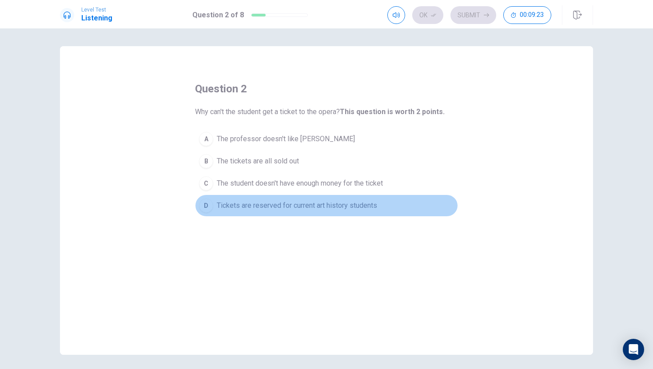
click at [328, 210] on span "Tickets are reserved for current art history students" at bounding box center [297, 205] width 160 height 11
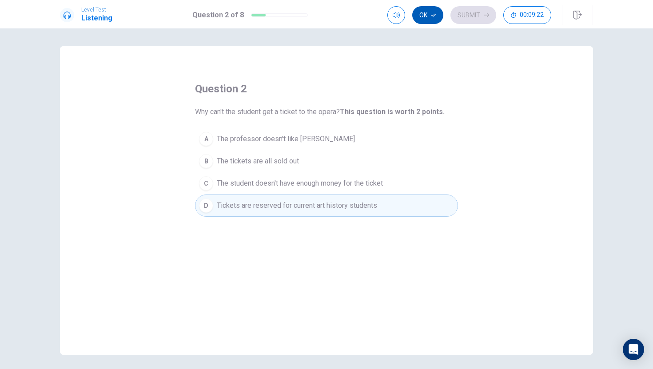
click at [431, 18] on button "Ok" at bounding box center [427, 15] width 31 height 18
click at [483, 17] on icon "button" at bounding box center [485, 14] width 5 height 5
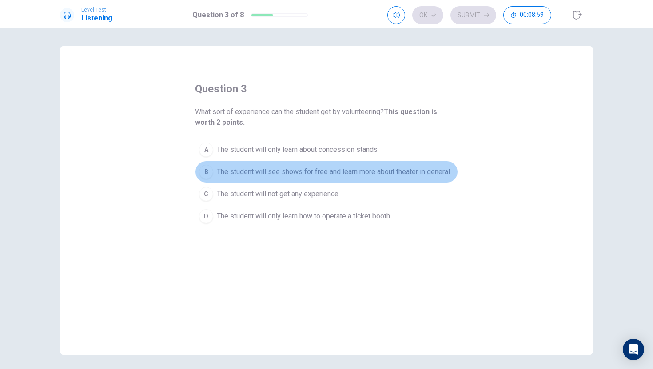
click at [277, 171] on span "The student will see shows for free and learn more about theater in general" at bounding box center [333, 171] width 233 height 11
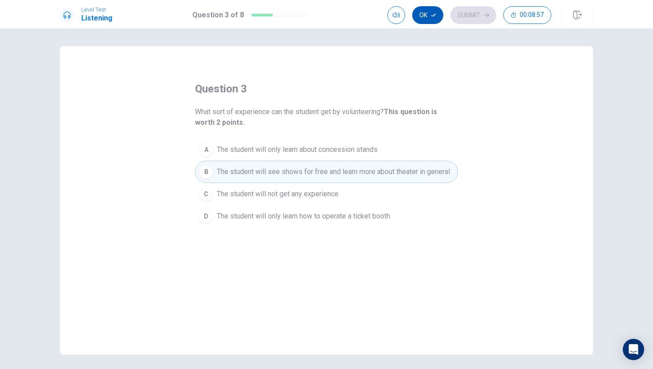
click at [432, 20] on button "Ok" at bounding box center [427, 15] width 31 height 18
click at [473, 16] on button "Submit" at bounding box center [473, 15] width 46 height 18
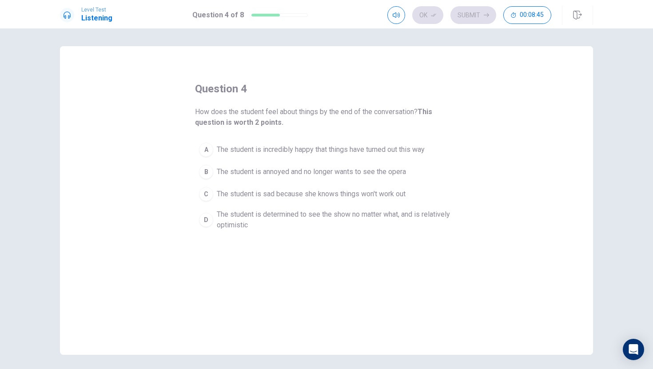
click at [319, 215] on span "The student is determined to see the show no matter what, and is relatively opt…" at bounding box center [335, 219] width 237 height 21
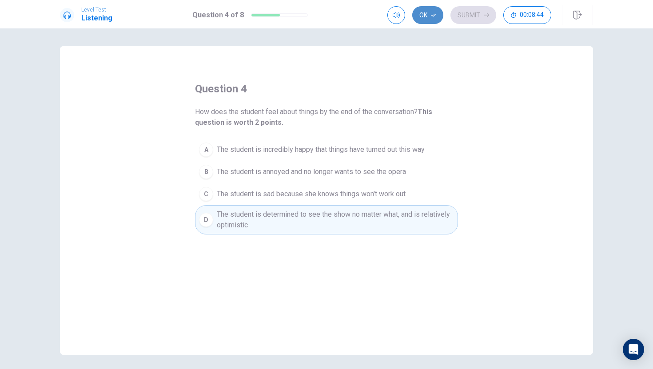
click at [434, 14] on icon "button" at bounding box center [433, 15] width 5 height 3
click at [468, 15] on button "Submit" at bounding box center [473, 15] width 46 height 18
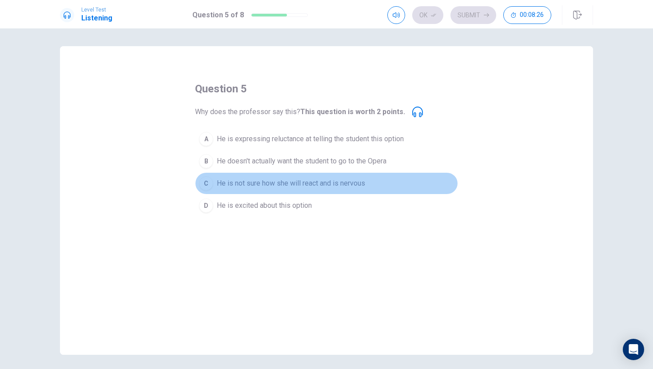
click at [259, 179] on span "He is not sure how she will react and is nervous" at bounding box center [291, 183] width 148 height 11
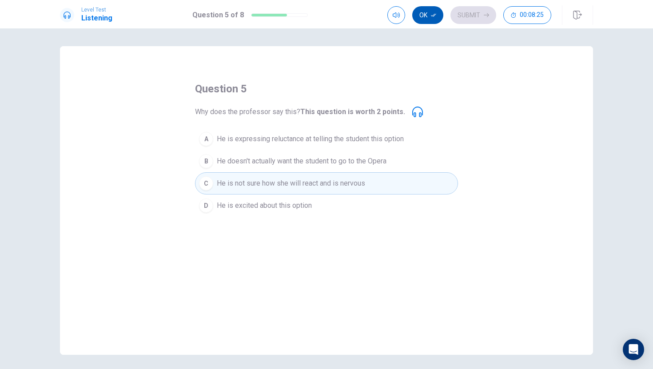
click at [433, 22] on button "Ok" at bounding box center [427, 15] width 31 height 18
click at [467, 17] on button "Submit" at bounding box center [473, 15] width 46 height 18
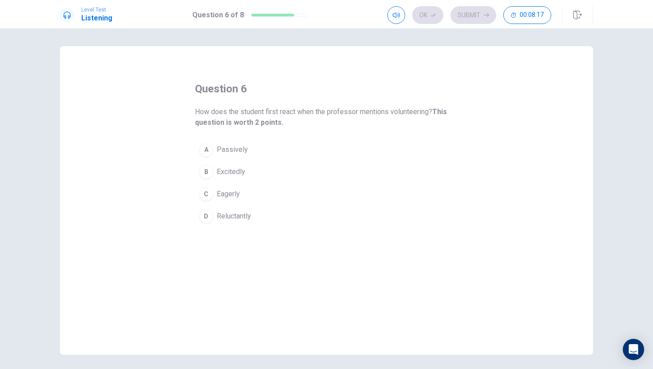
click at [232, 149] on span "Passively" at bounding box center [232, 149] width 31 height 11
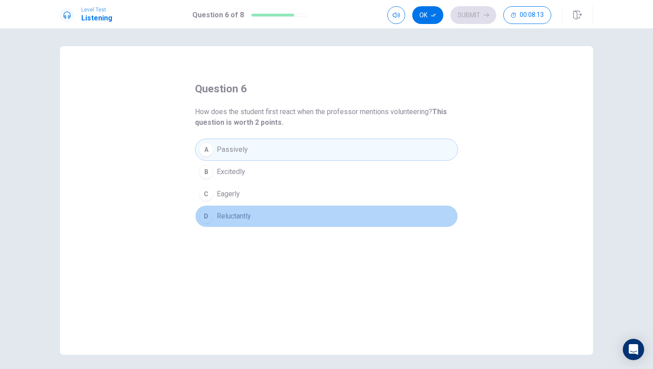
click at [239, 209] on button "D Reluctantly" at bounding box center [326, 216] width 263 height 22
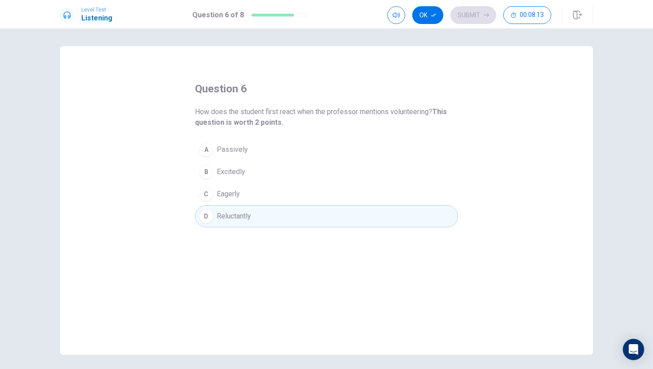
click at [241, 193] on button "C Eagerly" at bounding box center [326, 194] width 263 height 22
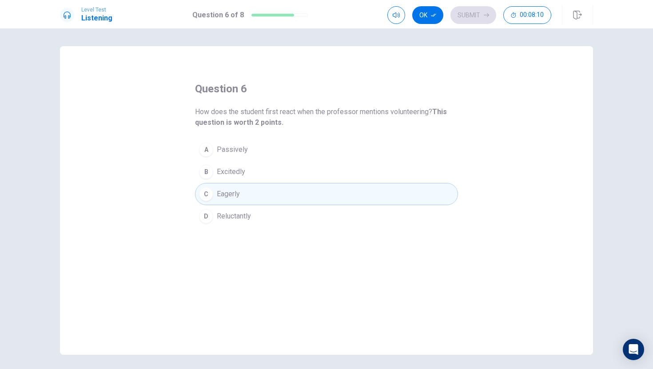
click at [409, 18] on div "Ok Submit 00:08:10" at bounding box center [469, 15] width 164 height 18
click at [413, 18] on button "Ok" at bounding box center [427, 15] width 31 height 18
click at [473, 18] on button "Submit" at bounding box center [473, 15] width 46 height 18
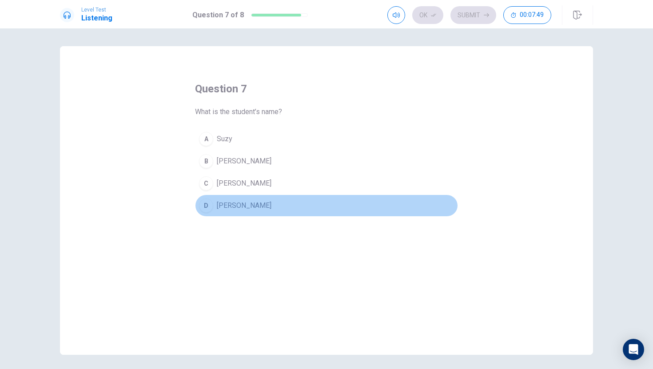
click at [213, 206] on div "D" at bounding box center [206, 205] width 14 height 14
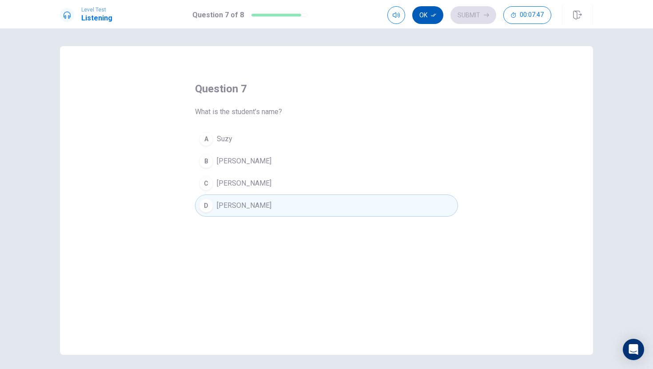
click at [429, 18] on button "Ok" at bounding box center [427, 15] width 31 height 18
click at [456, 14] on button "Submit" at bounding box center [473, 15] width 46 height 18
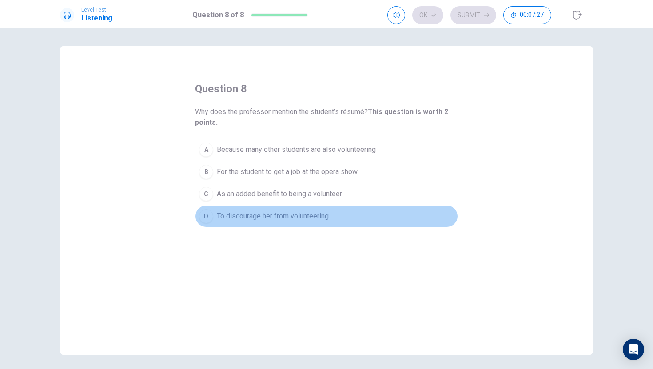
click at [294, 217] on span "To discourage her from volunteering" at bounding box center [273, 216] width 112 height 11
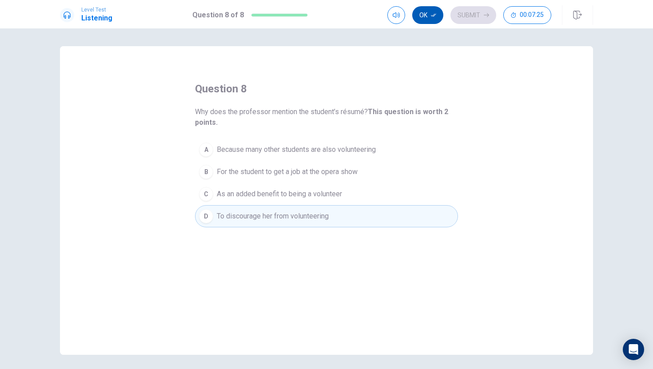
click at [431, 14] on icon "button" at bounding box center [433, 14] width 5 height 5
click at [477, 12] on button "Submit" at bounding box center [473, 15] width 46 height 18
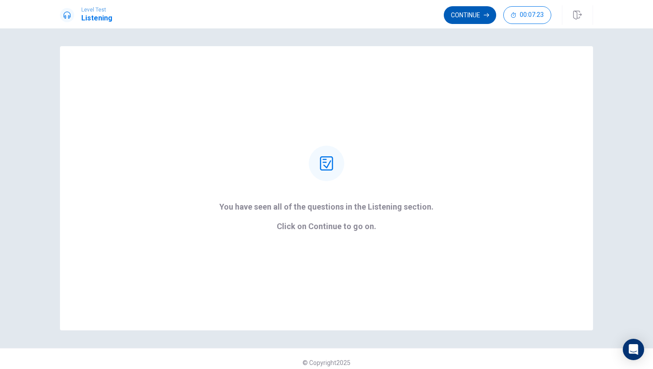
click at [472, 13] on button "Continue" at bounding box center [470, 15] width 52 height 18
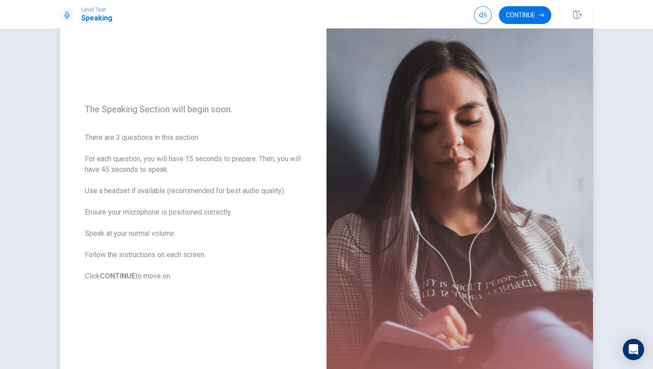
scroll to position [24, 0]
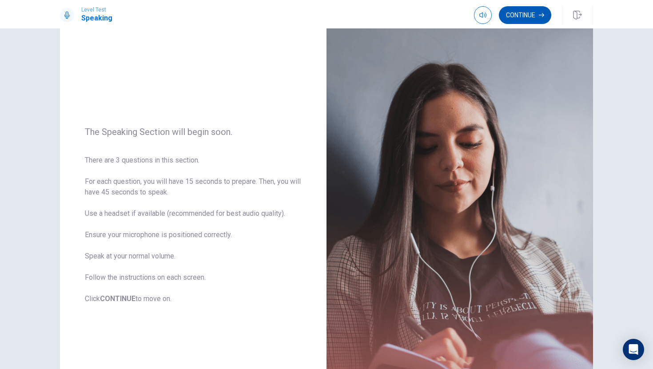
click at [520, 9] on button "Continue" at bounding box center [525, 15] width 52 height 18
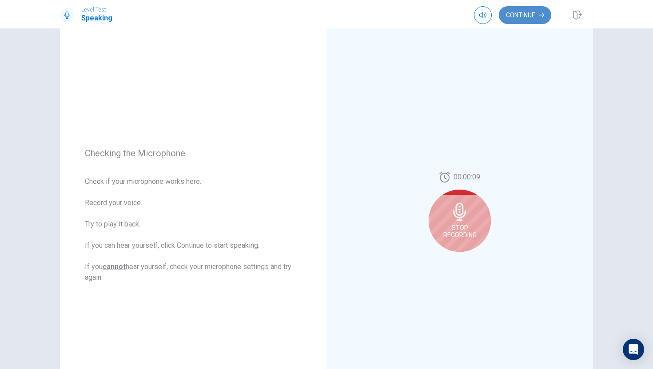
click at [520, 9] on button "Continue" at bounding box center [525, 15] width 52 height 18
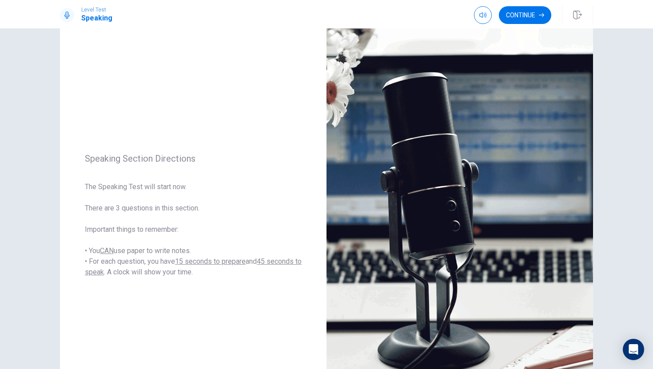
click at [521, 9] on button "Continue" at bounding box center [525, 15] width 52 height 18
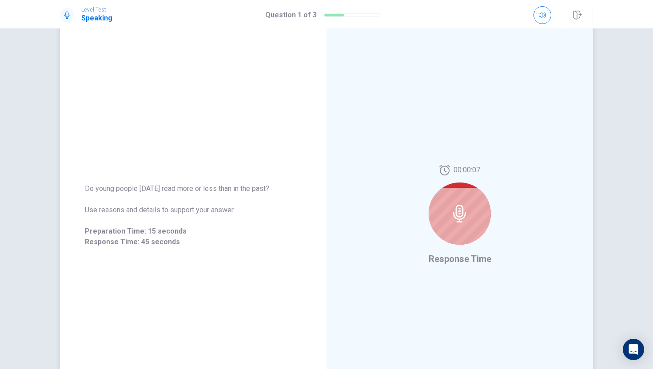
click at [475, 210] on div at bounding box center [459, 213] width 62 height 62
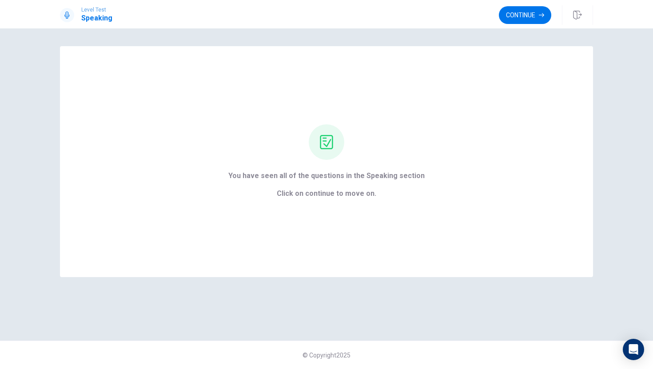
scroll to position [0, 0]
click at [540, 24] on button "Continue" at bounding box center [525, 15] width 52 height 18
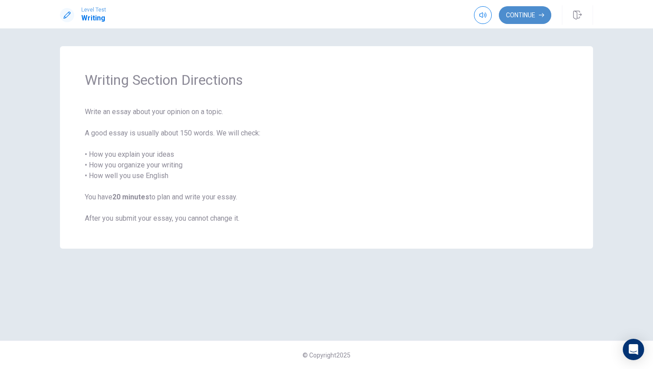
click at [521, 13] on button "Continue" at bounding box center [525, 15] width 52 height 18
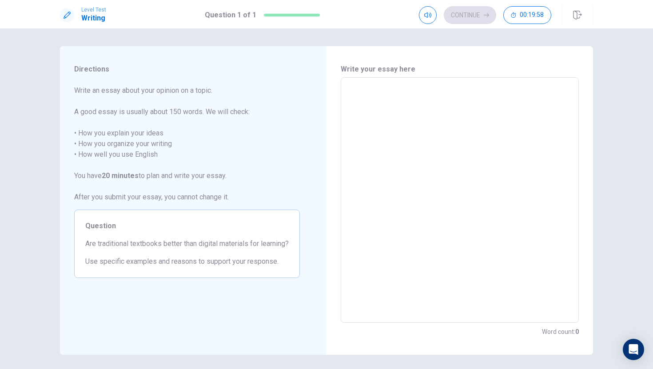
click at [499, 100] on textarea at bounding box center [460, 200] width 226 height 231
type textarea "I"
type textarea "x"
type textarea "I"
type textarea "x"
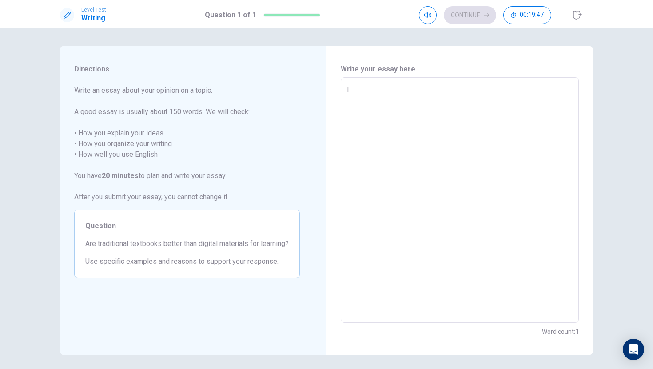
type textarea "I t"
type textarea "x"
type textarea "I th"
type textarea "x"
type textarea "I thi"
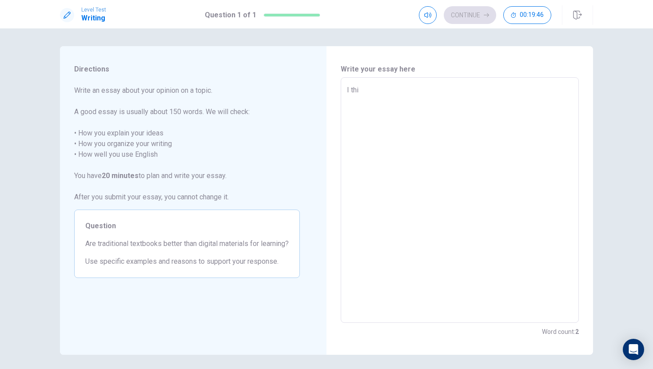
type textarea "x"
type textarea "I thin"
type textarea "x"
type textarea "I think"
type textarea "x"
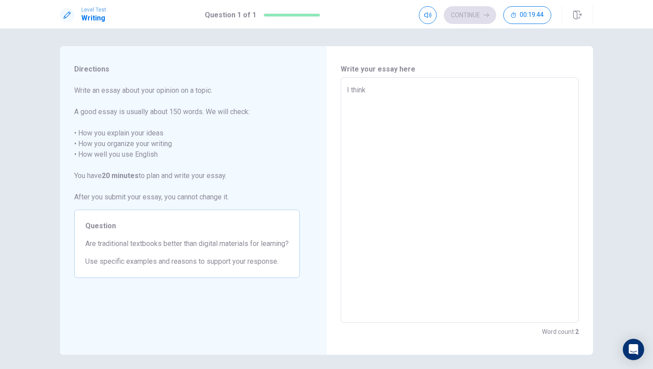
type textarea "I think"
type textarea "x"
type textarea "I think t"
type textarea "x"
type textarea "I think tr"
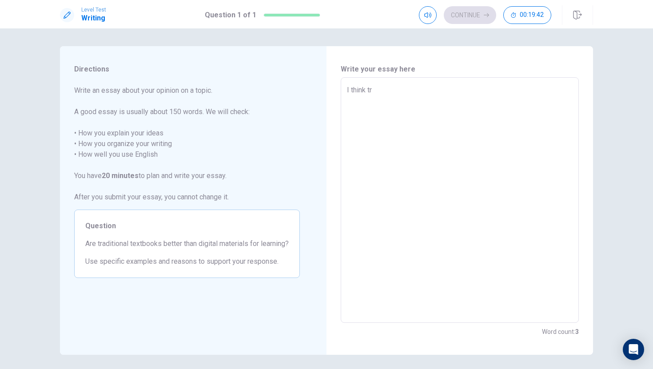
type textarea "x"
type textarea "I think tra"
type textarea "x"
type textarea "I think trad"
type textarea "x"
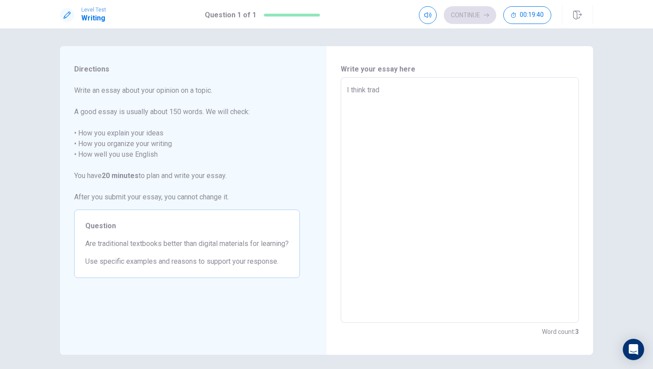
type textarea "I think tradi"
type textarea "x"
type textarea "I think tradit"
type textarea "x"
type textarea "I think traditi"
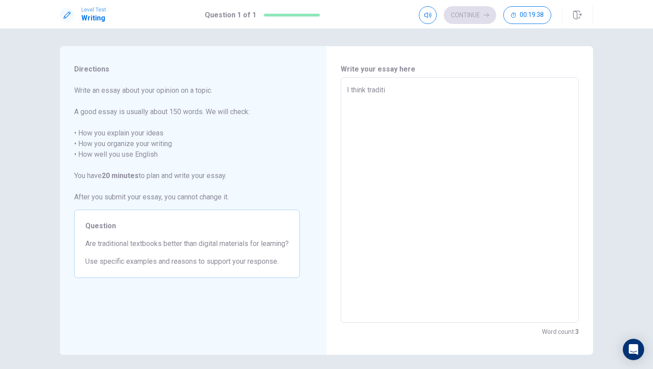
type textarea "x"
type textarea "I think traditio"
type textarea "x"
type textarea "I think tradition"
type textarea "x"
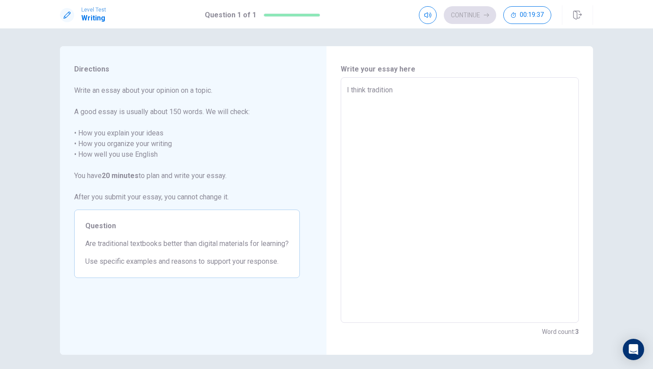
type textarea "I think traditiona"
type textarea "x"
type textarea "I think traditional"
type textarea "x"
type textarea "I think traditional"
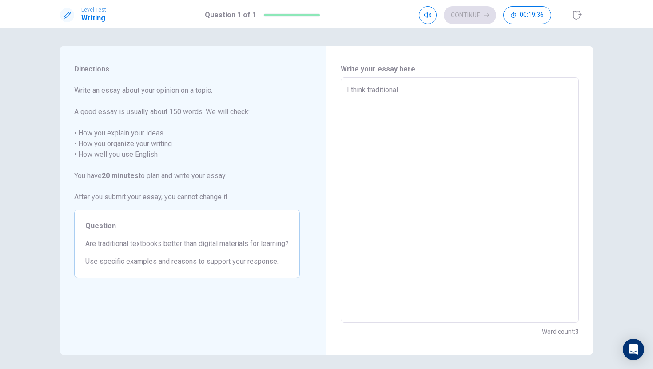
type textarea "x"
type textarea "I think traditional t"
type textarea "x"
type textarea "I think traditional te"
type textarea "x"
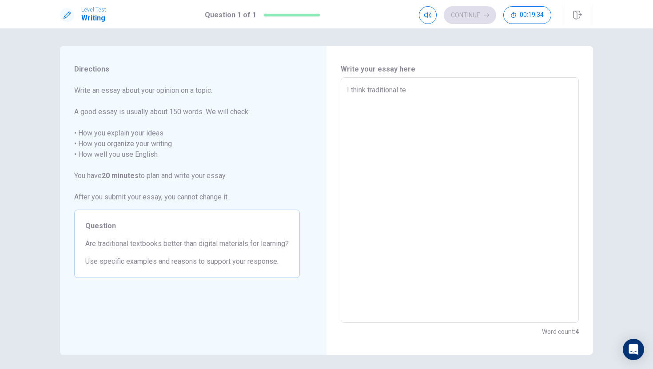
type textarea "I think traditional tex"
type textarea "x"
type textarea "I think traditional text"
type textarea "x"
type textarea "I think traditional textb"
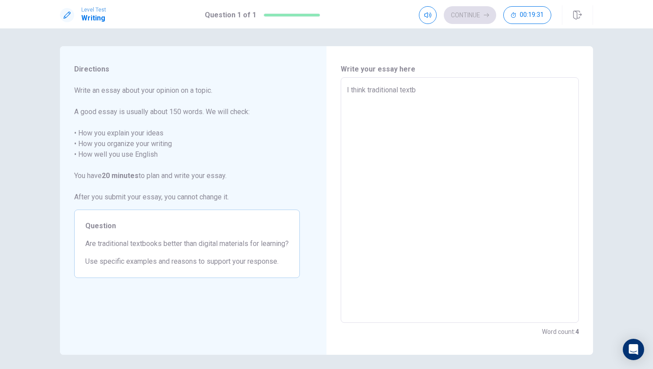
type textarea "x"
type textarea "I think traditional textbo"
type textarea "x"
type textarea "I think traditional textboo"
type textarea "x"
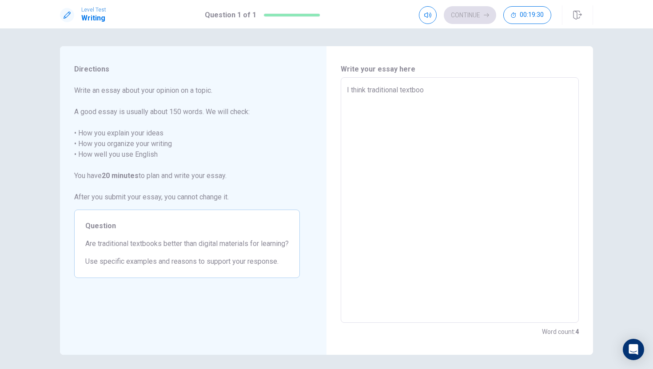
type textarea "I think traditional textbook"
type textarea "x"
type textarea "I think traditional textbooks"
type textarea "x"
type textarea "I think traditional textbooks"
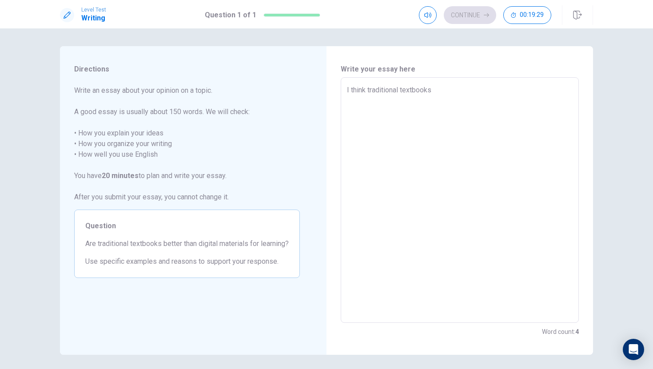
type textarea "x"
type textarea "I think traditional textbooks i"
type textarea "x"
type textarea "I think traditional textbooks in"
type textarea "x"
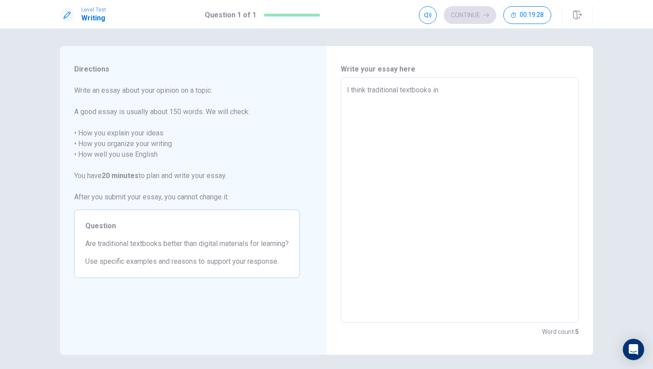
type textarea "I think traditional textbooks in"
type textarea "x"
type textarea "I think traditional textbooks in n"
type textarea "x"
type textarea "I think traditional textbooks in no"
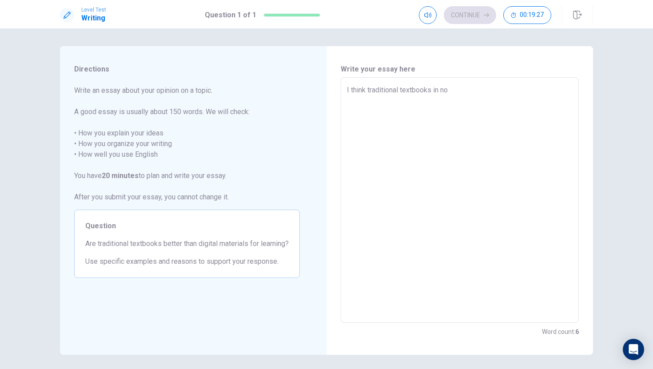
type textarea "x"
type textarea "I think traditional textbooks in not"
type textarea "x"
type textarea "I think traditional textbooks in not"
type textarea "x"
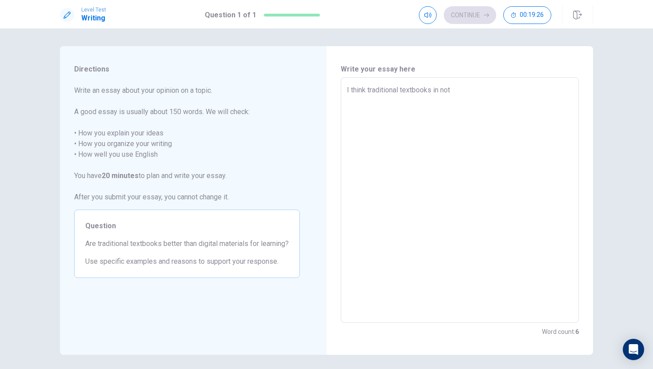
type textarea "I think traditional textbooks in not b"
type textarea "x"
type textarea "I think traditional textbooks in not be"
type textarea "x"
type textarea "I think traditional textbooks in not bet"
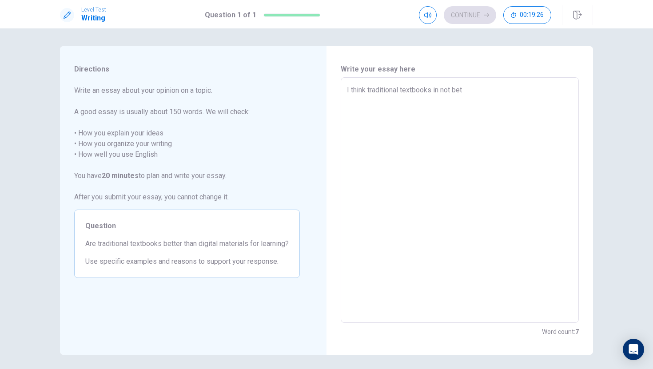
type textarea "x"
type textarea "I think traditional textbooks in not bett"
type textarea "x"
type textarea "I think traditional textbooks in not [PERSON_NAME]"
type textarea "x"
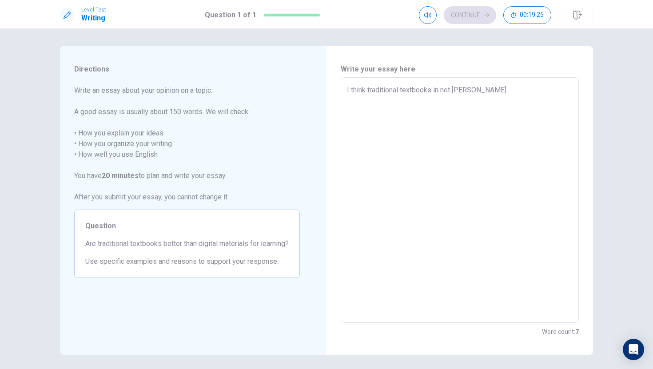
type textarea "I think traditional textbooks in not better"
type textarea "x"
type textarea "I think traditional textbooks in not better"
type textarea "x"
type textarea "I think traditional textbooks in not better t"
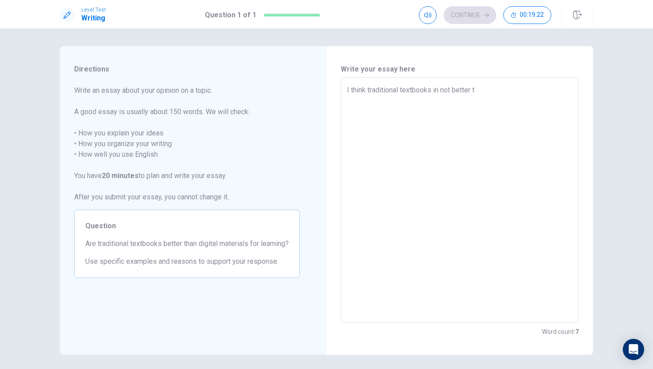
type textarea "x"
type textarea "I think traditional textbooks in not better th"
type textarea "x"
type textarea "I think traditional textbooks in not better tha"
type textarea "x"
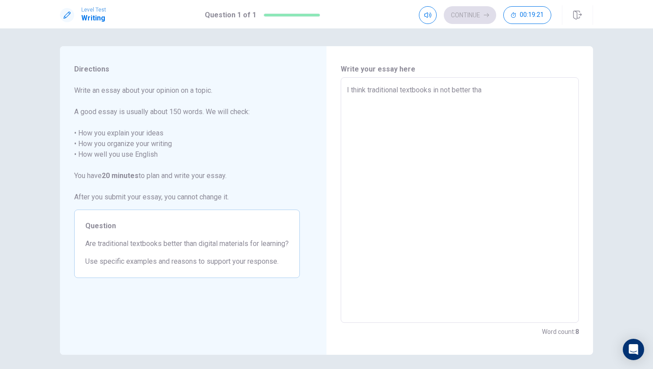
type textarea "I think traditional textbooks in not better than"
type textarea "x"
type textarea "I think traditional textbooks in not better than"
type textarea "x"
type textarea "I think traditional textbooks in not better than d"
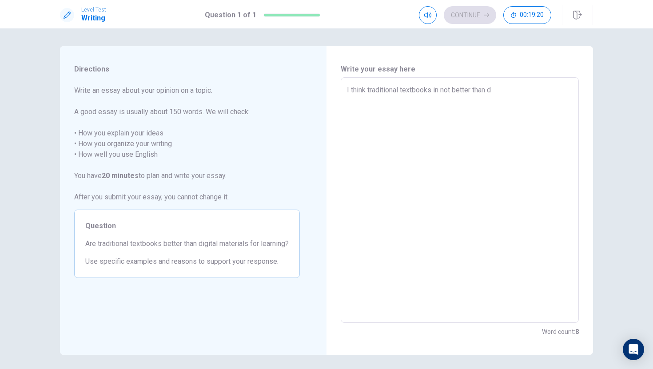
type textarea "x"
type textarea "I think traditional textbooks in not better than di"
type textarea "x"
type textarea "I think traditional textbooks in not better than dig"
type textarea "x"
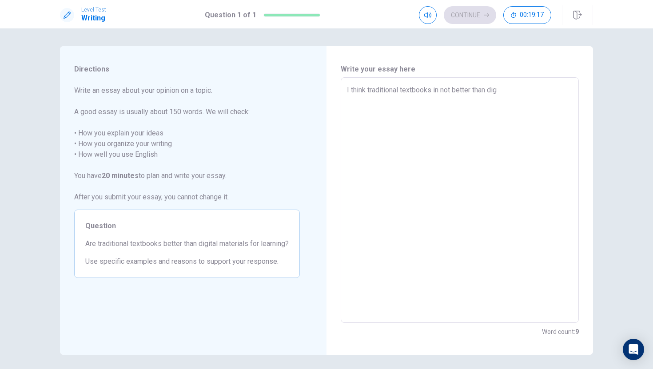
type textarea "I think traditional textbooks in not better than digi"
type textarea "x"
type textarea "I think traditional textbooks in not better than digit"
type textarea "x"
type textarea "I think traditional textbooks in not better than digita"
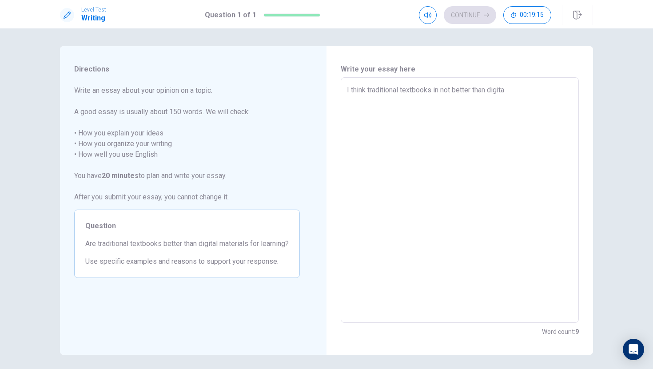
type textarea "x"
type textarea "I think traditional textbooks in not better than digital"
type textarea "x"
type textarea "I think traditional textbooks in not better than digital"
type textarea "x"
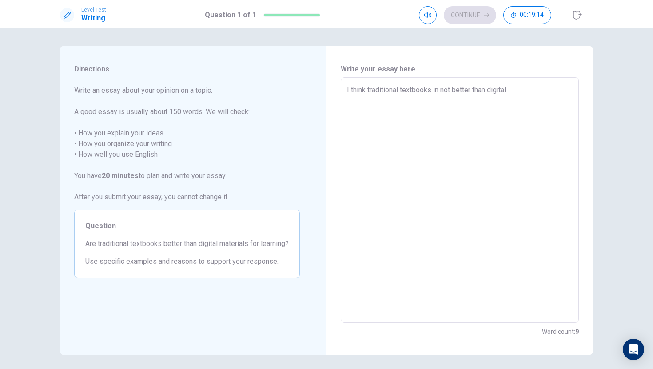
type textarea "I think traditional textbooks in not better than digital m"
type textarea "x"
type textarea "I think traditional textbooks in not better than digital ma"
type textarea "x"
type textarea "I think traditional textbooks in not better than digital mat"
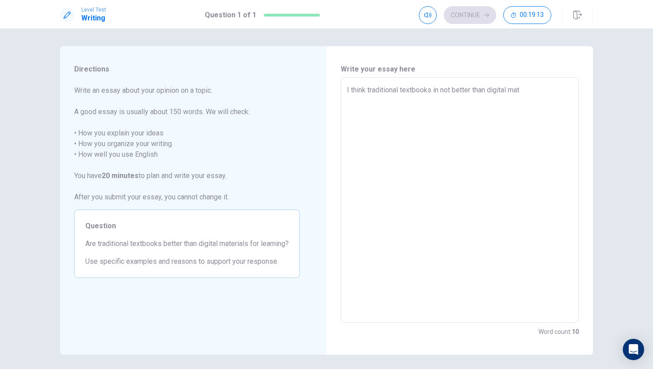
type textarea "x"
type textarea "I think traditional textbooks in not better than digital mate"
type textarea "x"
type textarea "I think traditional textbooks in not better than digital mater"
type textarea "x"
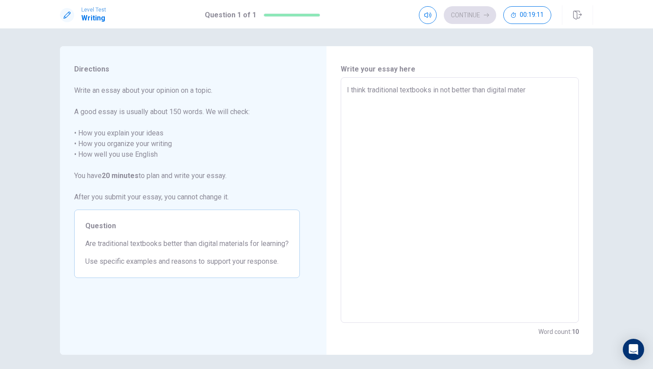
type textarea "I think traditional textbooks in not better than digital materi"
type textarea "x"
type textarea "I think traditional textbooks in not better than digital materia"
type textarea "x"
type textarea "I think traditional textbooks in not better than digital material"
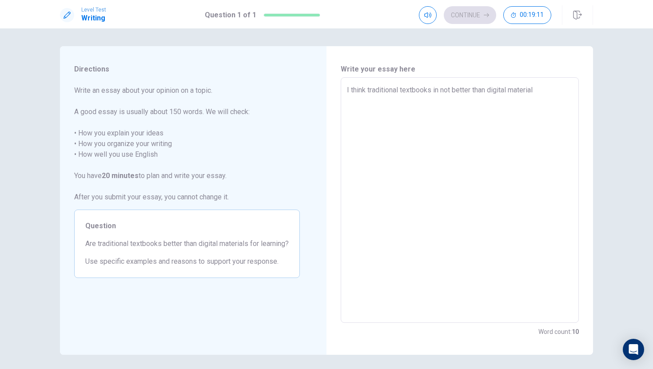
type textarea "x"
type textarea "I think traditional textbooks in not better than digital materials"
type textarea "x"
type textarea "I think traditional textbooks in not better than digital materials"
type textarea "x"
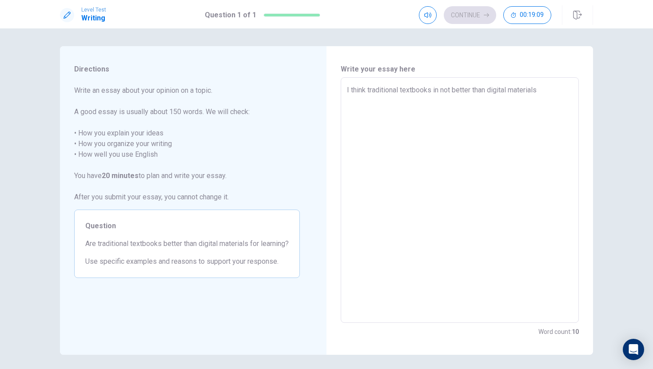
type textarea "I think traditional textbooks in not better than digital materials f"
type textarea "x"
type textarea "I think traditional textbooks in not better than digital materials fo"
type textarea "x"
type textarea "I think traditional textbooks in not better than digital materials for"
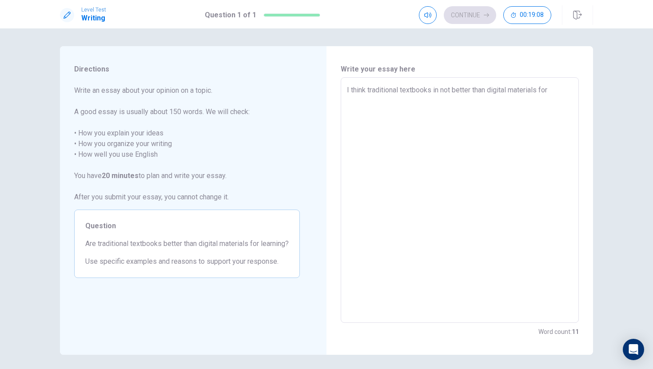
type textarea "x"
type textarea "I think traditional textbooks in not better than digital materials for"
type textarea "x"
type textarea "I think traditional textbooks in not better than digital materials for l"
type textarea "x"
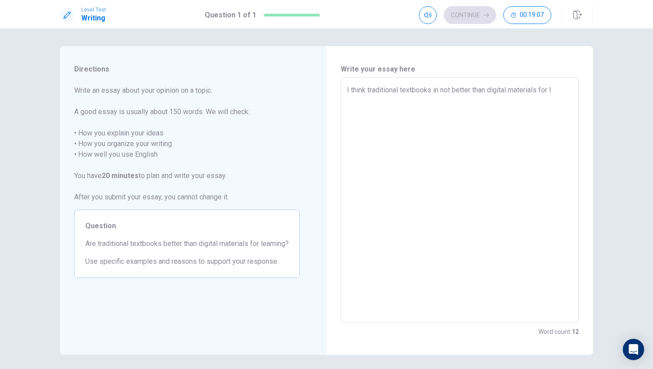
type textarea "I think traditional textbooks in not better than digital materials for le"
type textarea "x"
type textarea "I think traditional textbooks in not better than digital materials for lea"
type textarea "x"
type textarea "I think traditional textbooks in not better than digital materials for [PERSON_…"
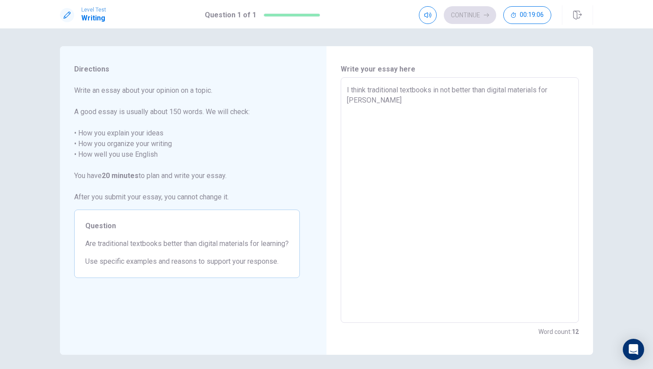
type textarea "x"
type textarea "I think traditional textbooks in not better than digital materials for learn"
type textarea "x"
type textarea "I think traditional textbooks in not better than digital materials for learni"
type textarea "x"
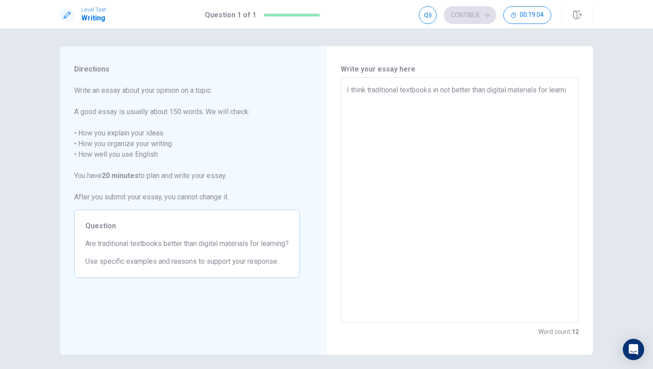
type textarea "I think traditional textbooks in not better than digital materials for learnin"
type textarea "x"
type textarea "I think traditional textbooks in not better than digital materials for learning"
type textarea "x"
type textarea "I think traditional textbooks in not better than digital materials for learning"
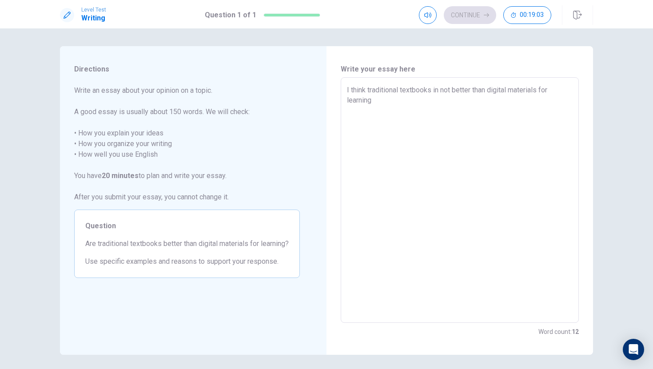
type textarea "x"
type textarea "I think traditional textbooks in not better than digital materials for learning…"
type textarea "x"
type textarea "I think traditional textbooks in not better than digital materials for learning…"
type textarea "x"
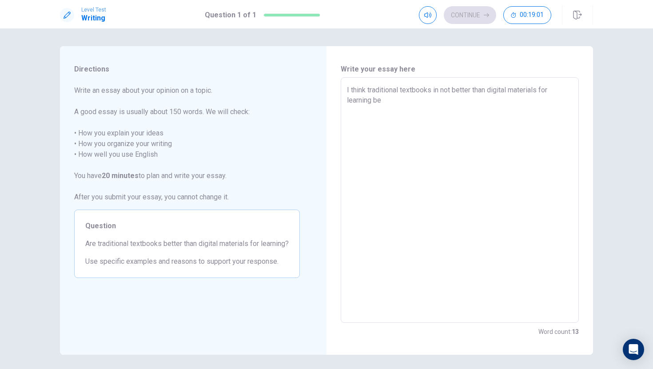
type textarea "I think traditional textbooks in not better than digital materials for learning…"
type textarea "x"
type textarea "I think traditional textbooks in not better than digital materials for learning…"
type textarea "x"
type textarea "I think traditional textbooks in not better than digital materials for learning…"
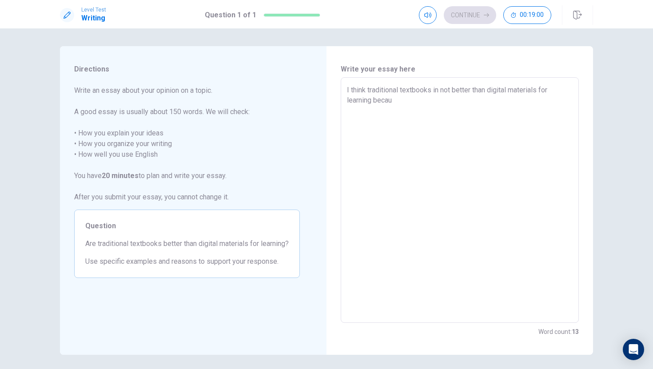
type textarea "x"
type textarea "I think traditional textbooks in not better than digital materials for learning…"
type textarea "x"
type textarea "I think traditional textbooks in not better than digital materials for learning…"
type textarea "x"
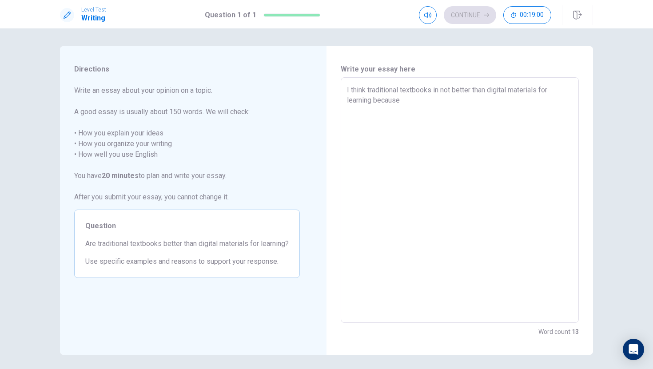
type textarea "I think traditional textbooks in not better than digital materials for learning…"
type textarea "x"
type textarea "I think traditional textbooks in not better than digital materials for learning…"
type textarea "x"
type textarea "I think traditional textbooks in not better than digital materials for learning…"
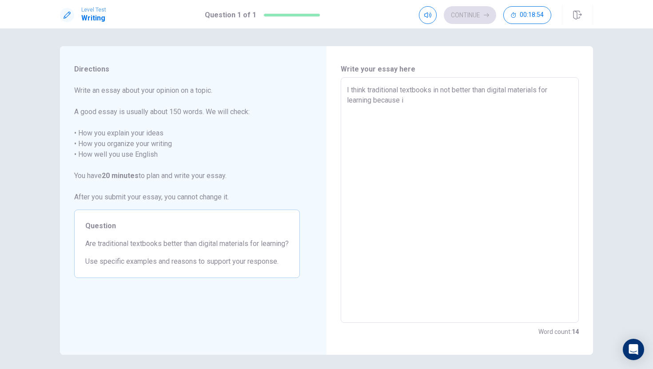
type textarea "x"
type textarea "I think traditional textbooks in not better than digital materials for learning…"
type textarea "x"
type textarea "I think traditional textbooks in not better than digital materials for learning…"
type textarea "x"
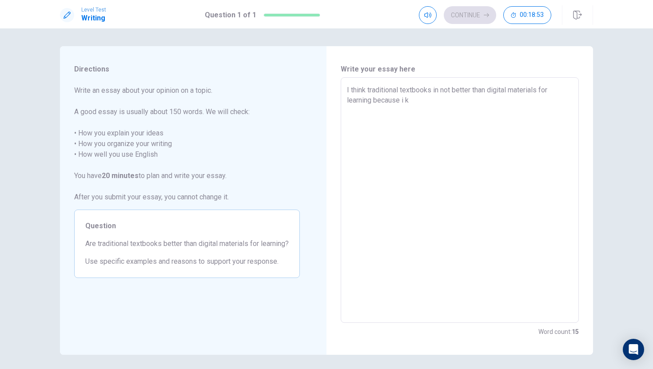
type textarea "I think traditional textbooks in not better than digital materials for learning…"
type textarea "x"
type textarea "I think traditional textbooks in not better than digital materials for learning…"
type textarea "x"
type textarea "I think traditional textbooks in not better than digital materials for learning…"
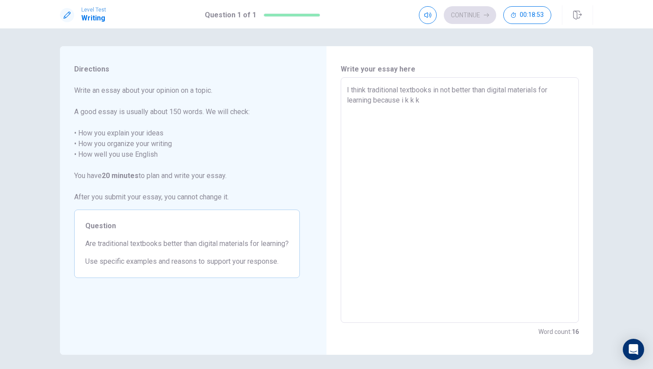
type textarea "x"
type textarea "I think traditional textbooks in not better than digital materials for learning…"
type textarea "x"
type textarea "I think traditional textbooks in not better than digital materials for learning…"
type textarea "x"
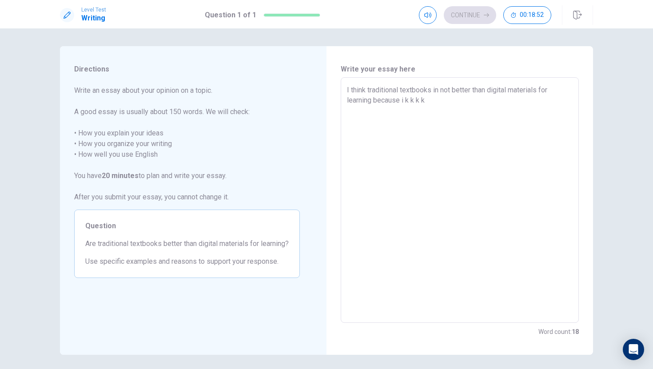
type textarea "I think traditional textbooks in not better than digital materials for learning…"
type textarea "x"
type textarea "I think traditional textbooks in not better than digital materials for learning…"
type textarea "x"
type textarea "I think traditional textbooks in not better than digital materials for learning…"
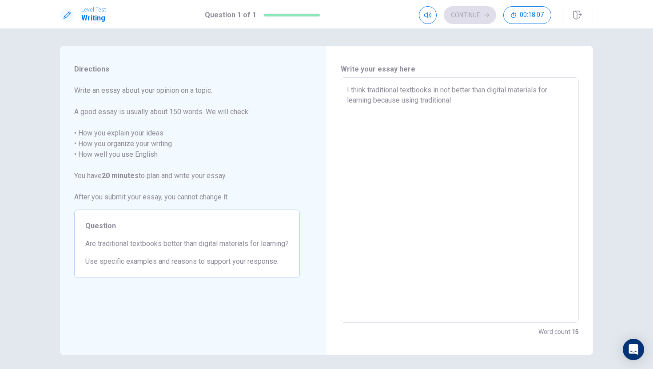
click at [417, 104] on textarea "I think traditional textbooks in not better than digital materials for learning…" at bounding box center [460, 200] width 226 height 231
click at [419, 103] on textarea "I think traditional textbooks in not better than digital materials for learning…" at bounding box center [460, 200] width 226 height 231
click at [458, 102] on textarea "I think traditional textbooks in not better than digital materials for learning…" at bounding box center [460, 200] width 226 height 231
click at [418, 99] on textarea "I think traditional textbooks in not better than digital materials for learning…" at bounding box center [460, 200] width 226 height 231
click at [468, 98] on textarea "I think traditional textbooks in not better than digital materials for learning…" at bounding box center [460, 200] width 226 height 231
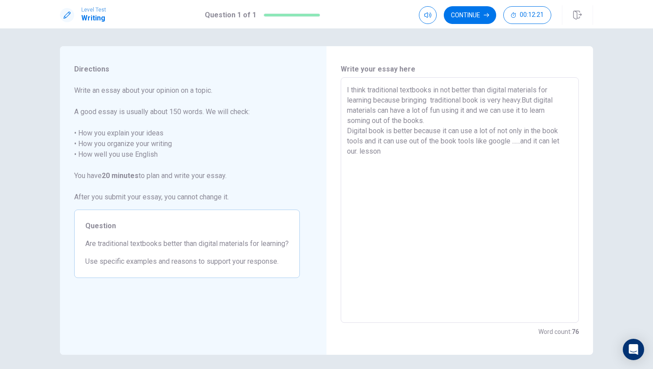
click at [359, 153] on textarea "I think traditional textbooks in not better than digital materials for learning…" at bounding box center [460, 200] width 226 height 231
click at [383, 149] on textarea "I think traditional textbooks in not better than digital materials for learning…" at bounding box center [460, 200] width 226 height 231
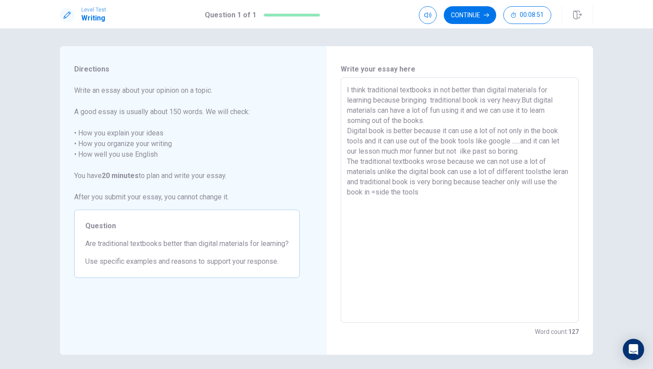
click at [388, 190] on textarea "I think traditional textbooks in not better than digital materials for learning…" at bounding box center [460, 200] width 226 height 231
click at [432, 193] on textarea "I think traditional textbooks in not better than digital materials for learning…" at bounding box center [460, 200] width 226 height 231
click at [384, 191] on textarea "I think traditional textbooks in not better than digital materials for learning…" at bounding box center [460, 200] width 226 height 231
click at [428, 190] on textarea "I think traditional textbooks in not better than digital materials for learning…" at bounding box center [460, 200] width 226 height 231
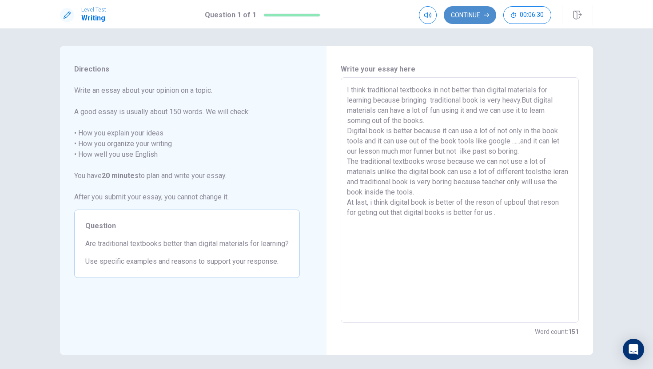
click at [487, 12] on icon "button" at bounding box center [485, 14] width 5 height 5
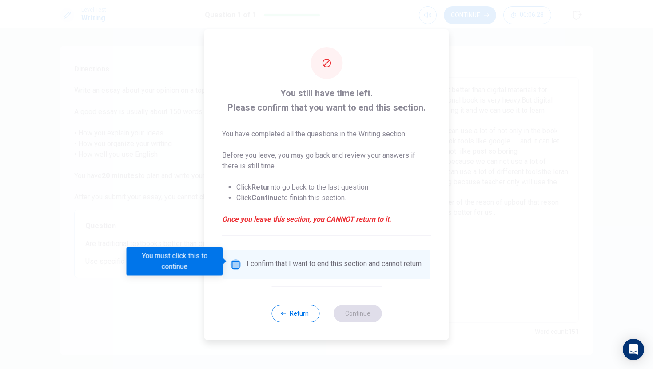
click at [233, 261] on input "You must click this to continue" at bounding box center [235, 264] width 11 height 11
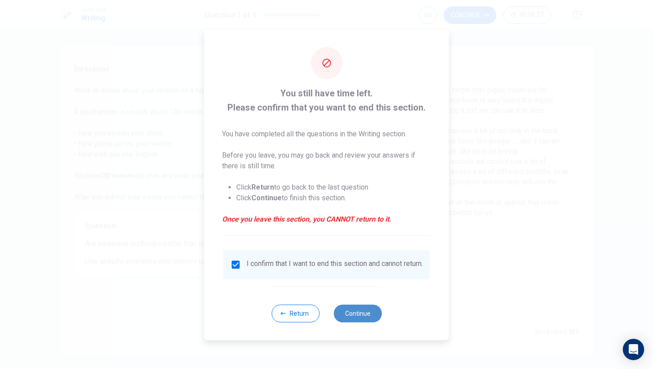
click at [358, 321] on button "Continue" at bounding box center [357, 314] width 48 height 18
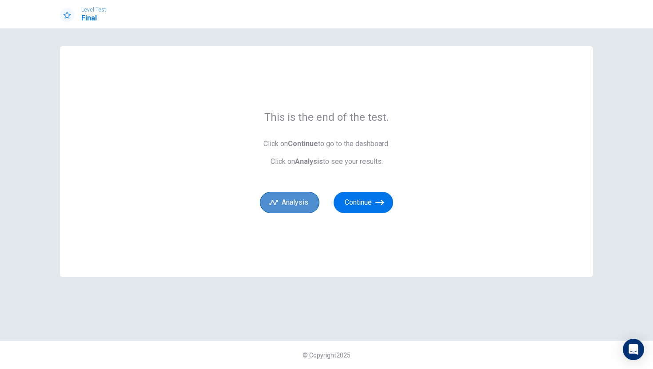
click at [305, 205] on button "Analysis" at bounding box center [289, 202] width 59 height 21
